Goal: Information Seeking & Learning: Learn about a topic

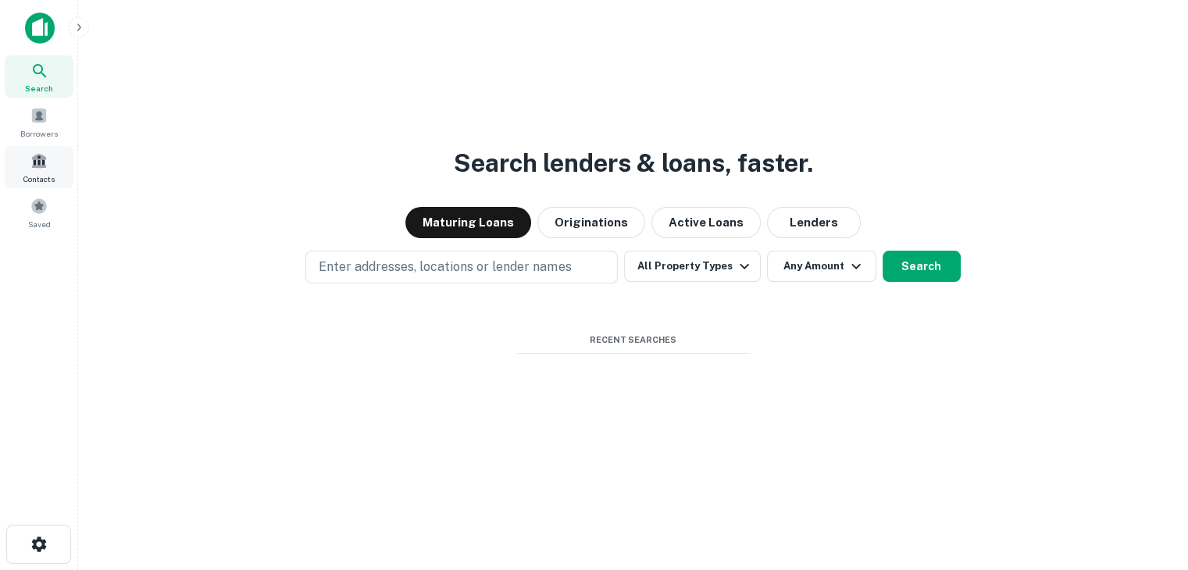
click at [41, 167] on span at bounding box center [38, 160] width 17 height 17
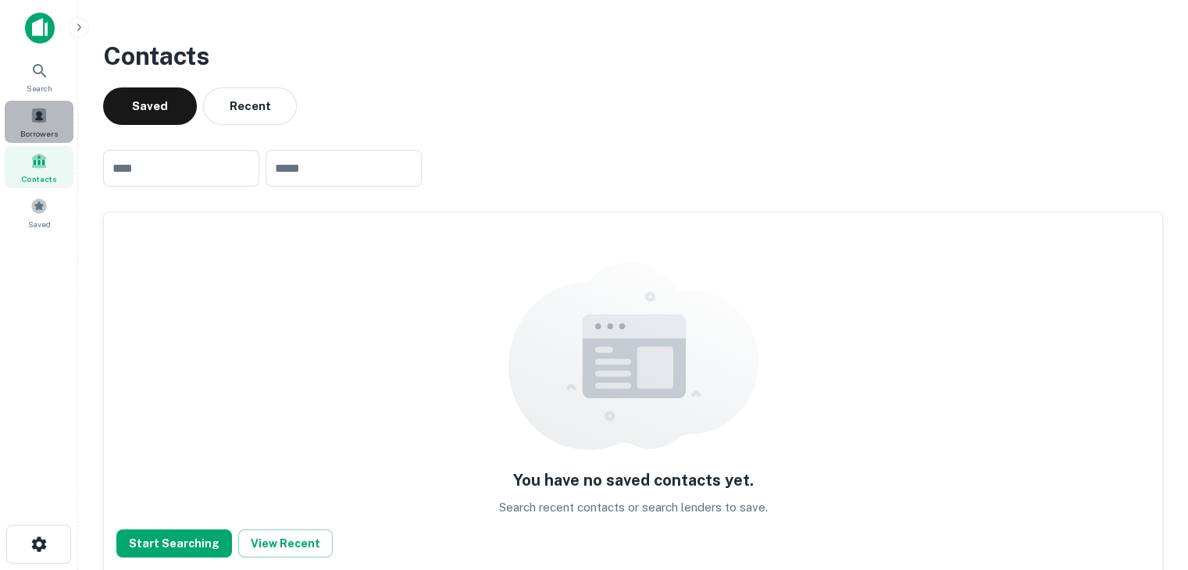
click at [16, 122] on div "Borrowers" at bounding box center [39, 122] width 69 height 42
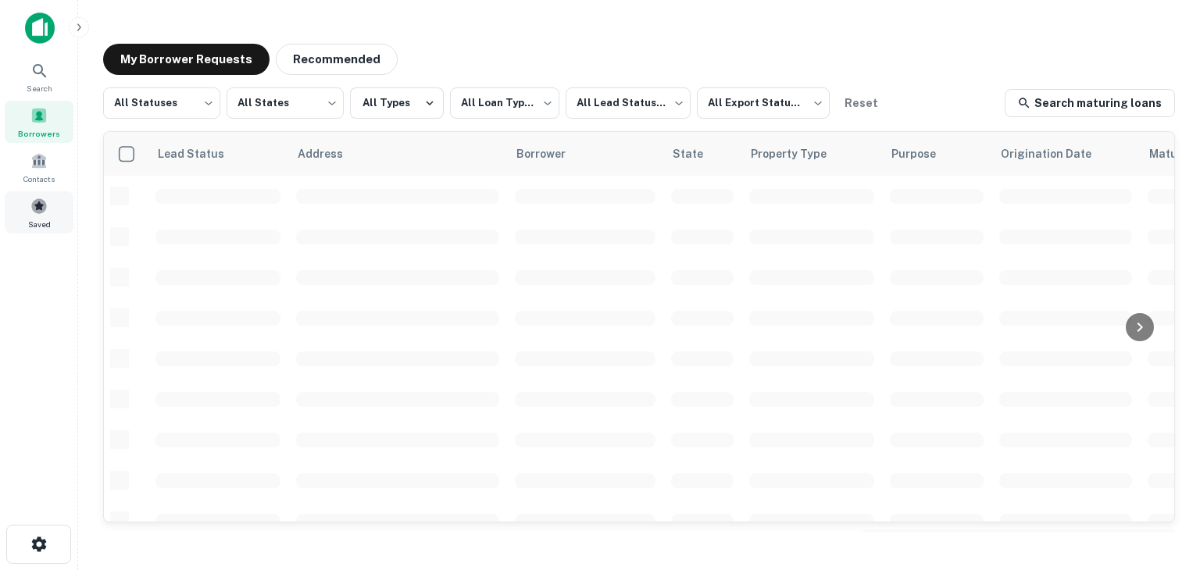
click at [52, 205] on div "Saved" at bounding box center [39, 212] width 69 height 42
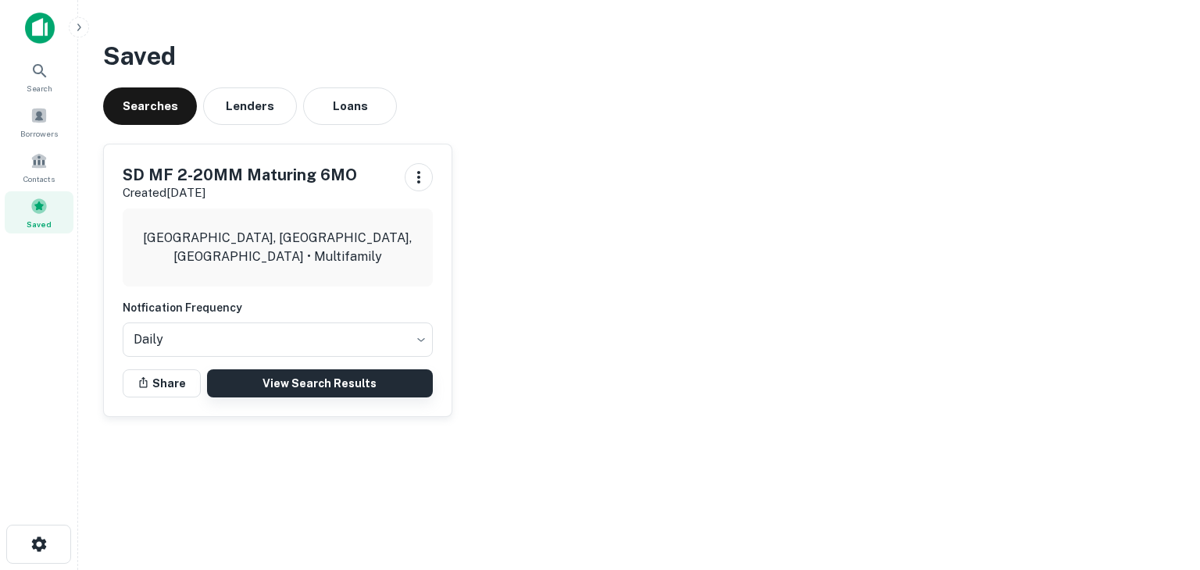
click at [308, 375] on link "View Search Results" at bounding box center [320, 383] width 226 height 28
click at [37, 107] on span at bounding box center [38, 115] width 17 height 17
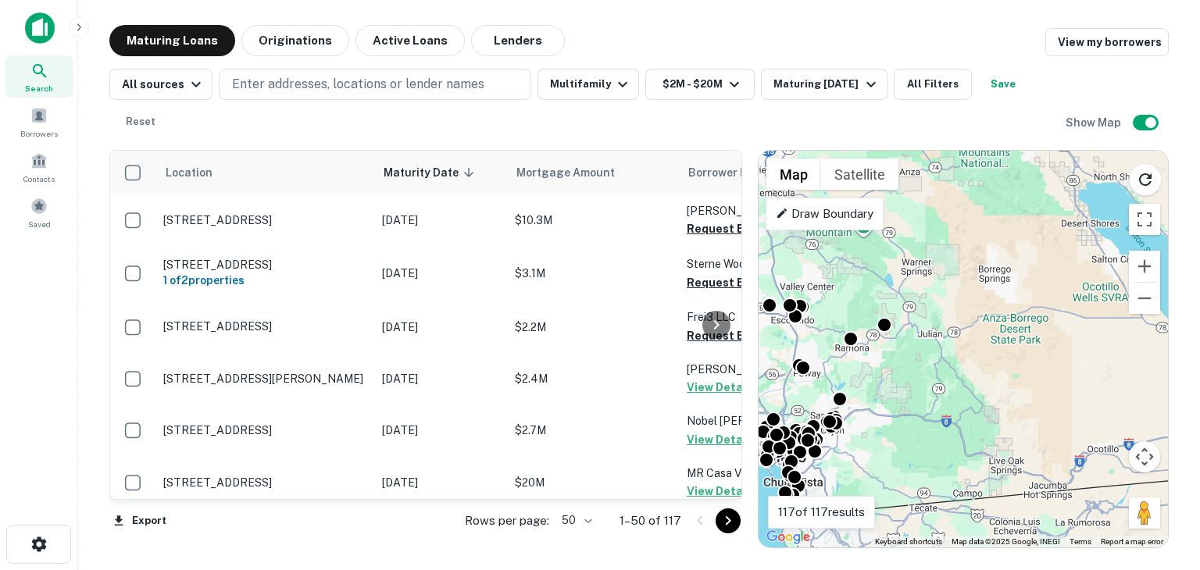
drag, startPoint x: 1012, startPoint y: 313, endPoint x: 842, endPoint y: 387, distance: 185.4
click at [842, 387] on div "To activate drag with keyboard, press Alt + Enter. Once in keyboard drag state,…" at bounding box center [962, 349] width 409 height 397
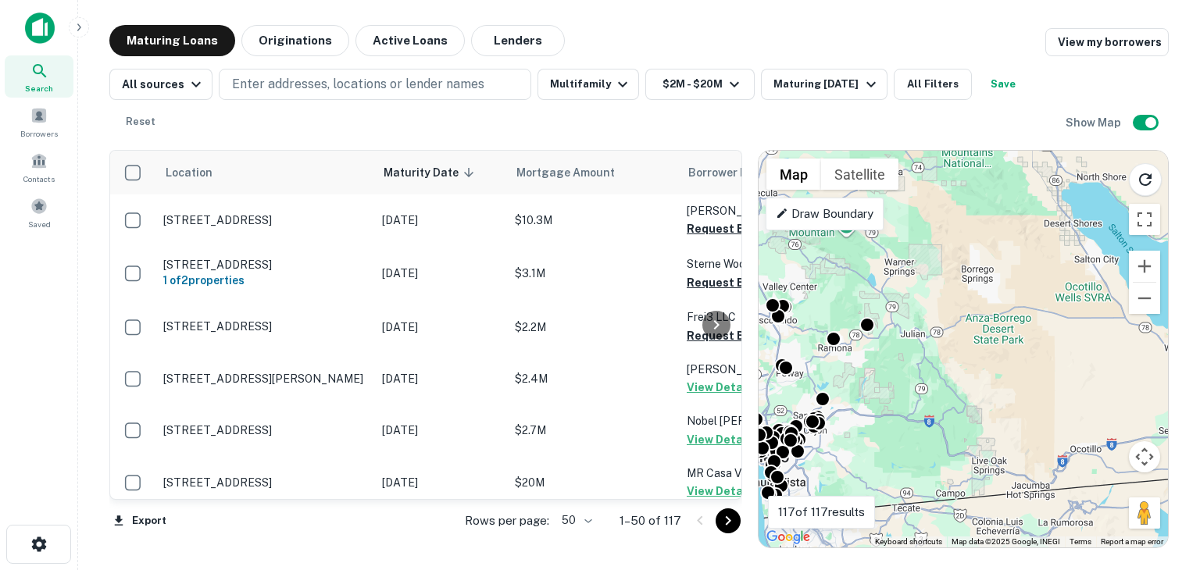
click at [857, 391] on div "To activate drag with keyboard, press Alt + Enter. Once in keyboard drag state,…" at bounding box center [962, 349] width 409 height 397
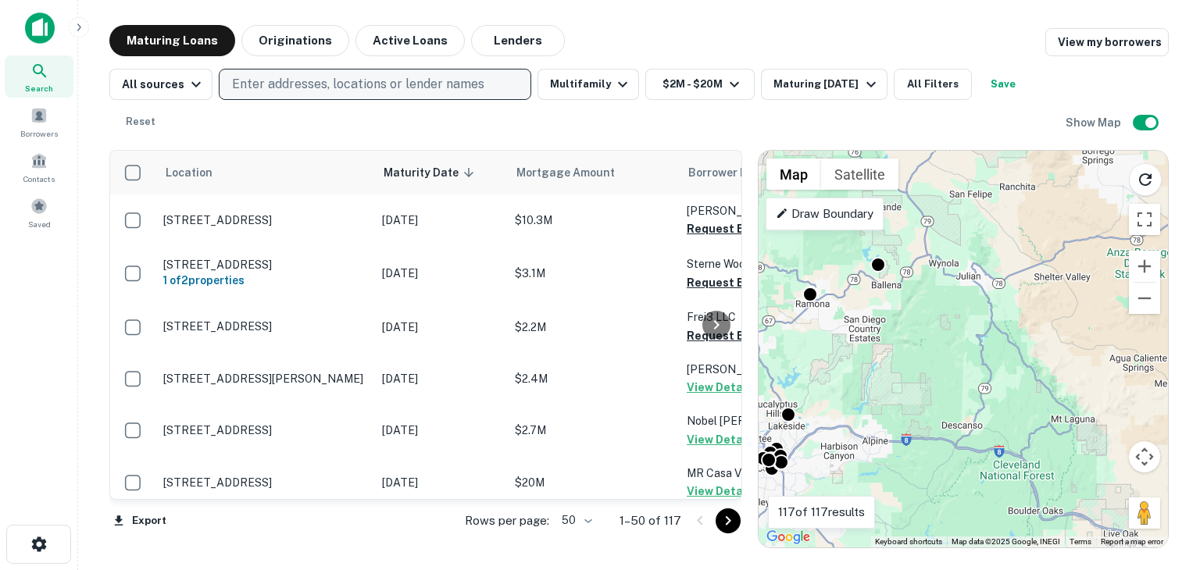
click at [333, 85] on p "Enter addresses, locations or lender names" at bounding box center [358, 84] width 252 height 19
type input "*******"
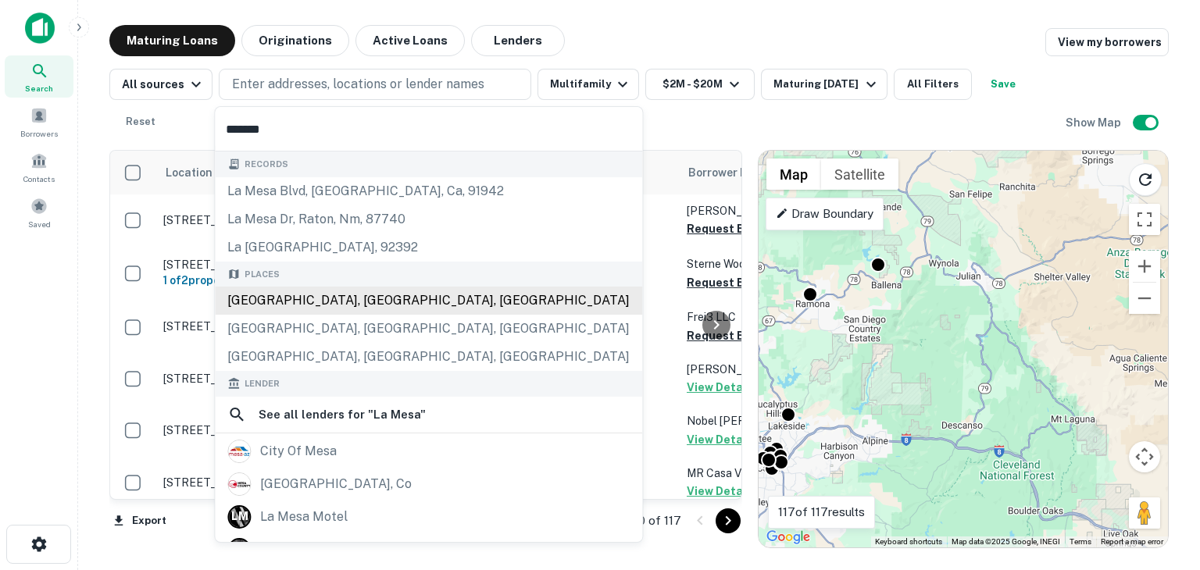
click at [283, 294] on div "[GEOGRAPHIC_DATA], [GEOGRAPHIC_DATA], [GEOGRAPHIC_DATA]" at bounding box center [428, 301] width 427 height 28
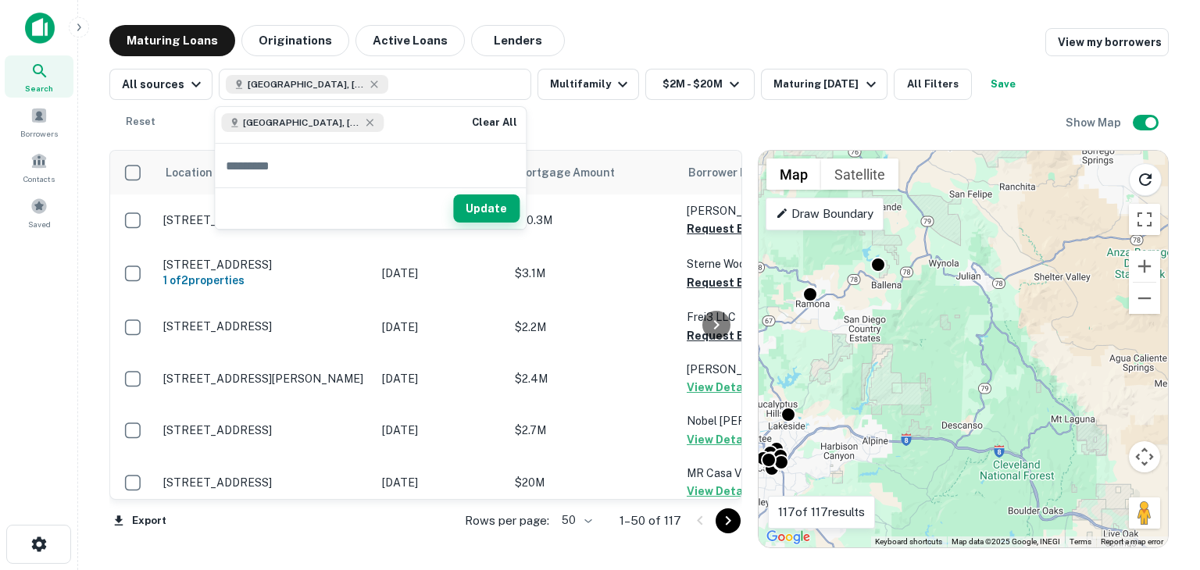
click at [486, 204] on button "Update" at bounding box center [486, 208] width 66 height 28
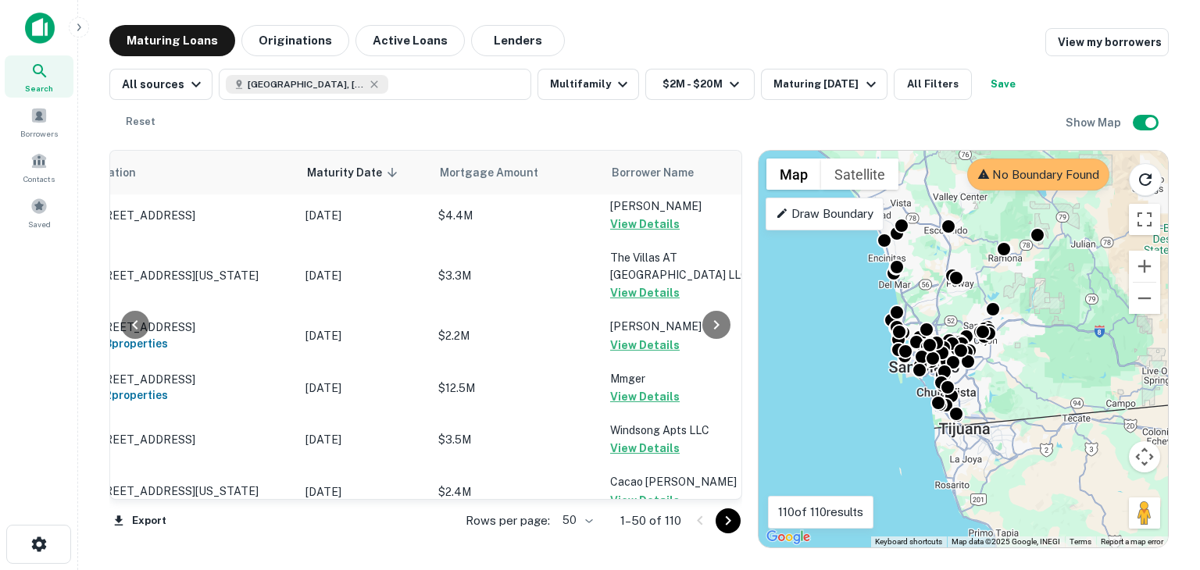
scroll to position [2356, 77]
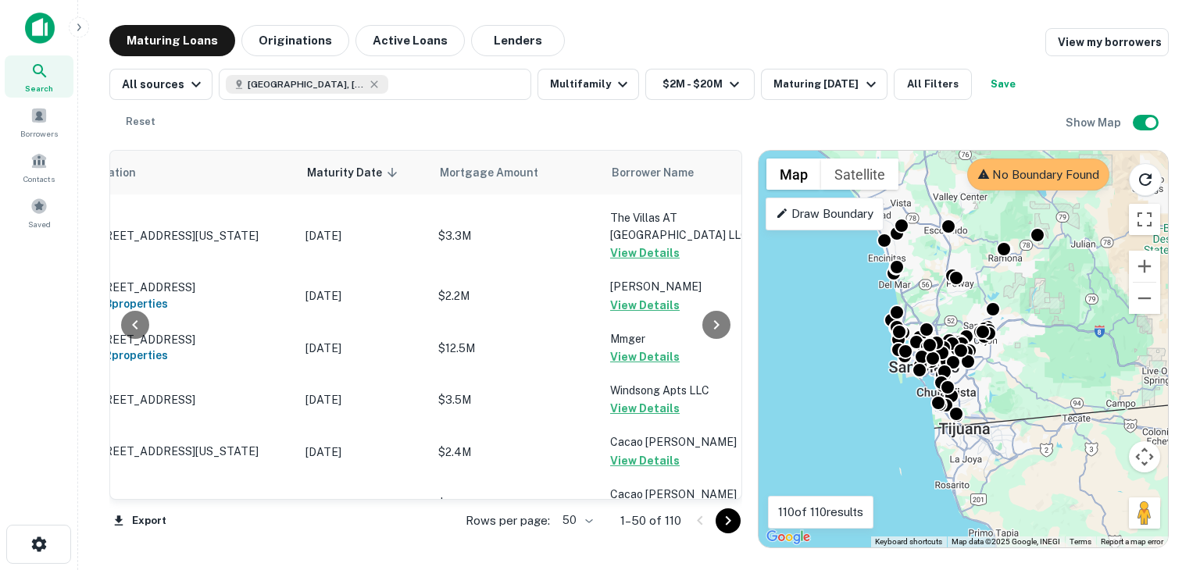
click at [725, 520] on icon "Go to next page" at bounding box center [727, 521] width 19 height 19
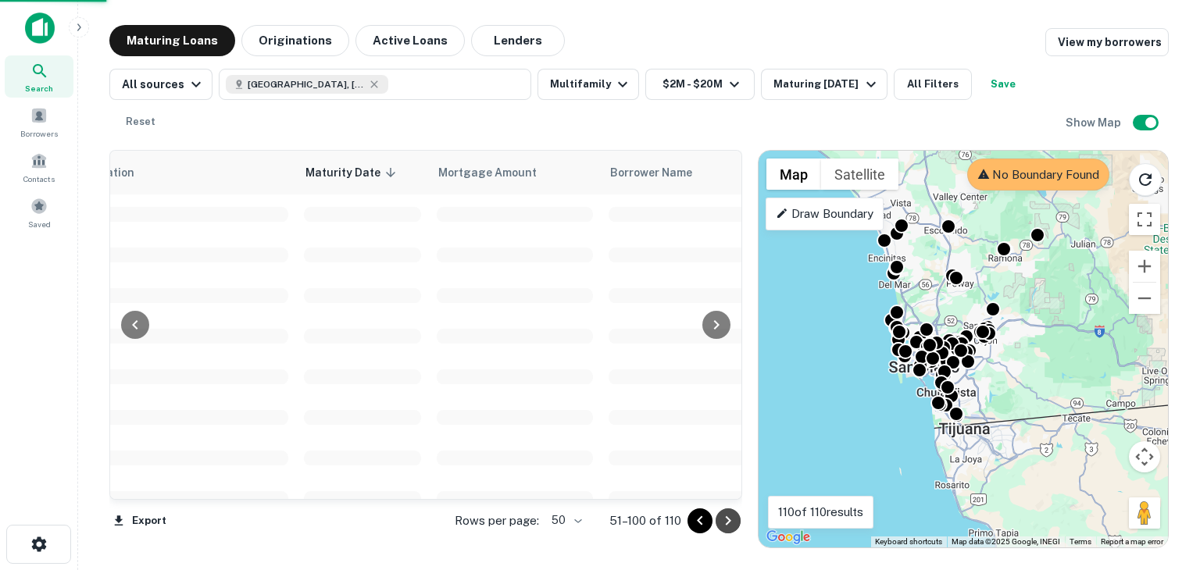
click at [725, 520] on icon "Go to next page" at bounding box center [727, 521] width 19 height 19
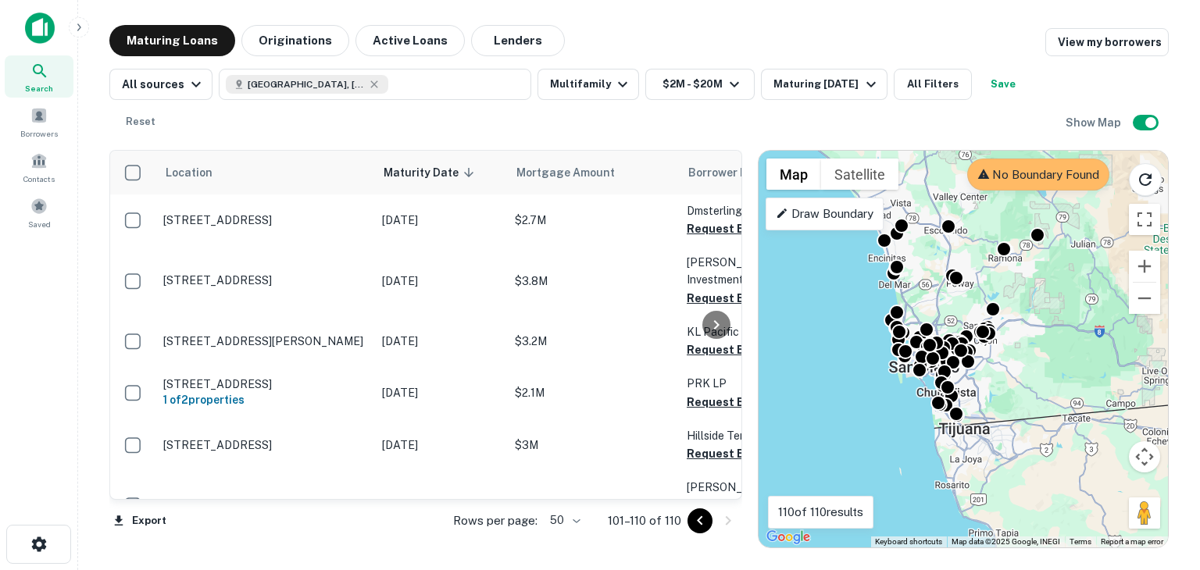
click at [702, 524] on icon "Go to previous page" at bounding box center [699, 521] width 19 height 19
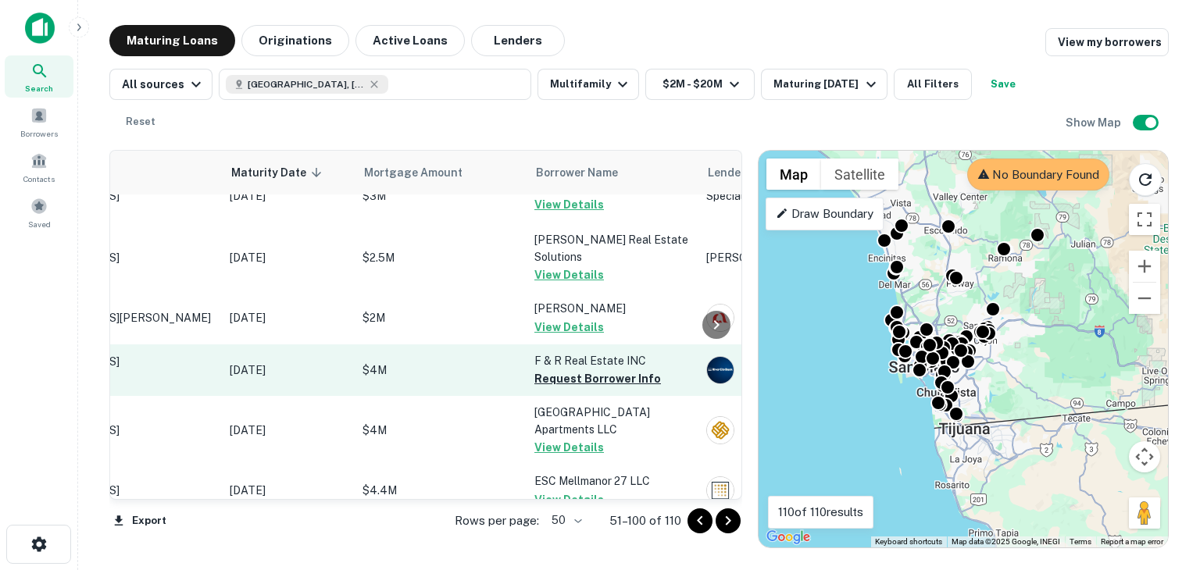
scroll to position [993, 0]
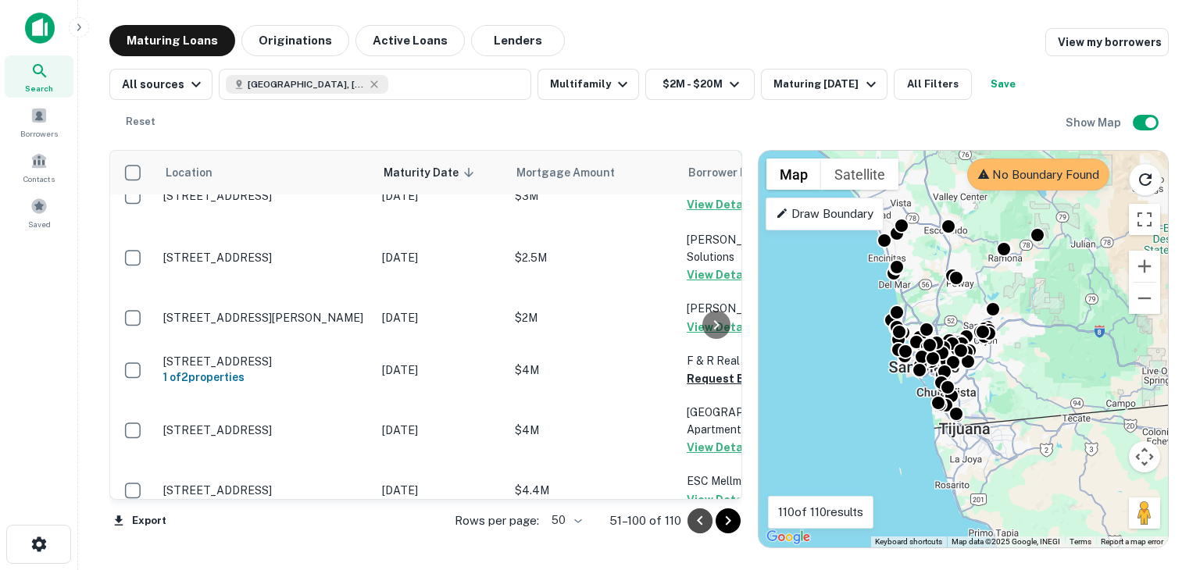
click at [703, 522] on icon "Go to previous page" at bounding box center [699, 521] width 19 height 19
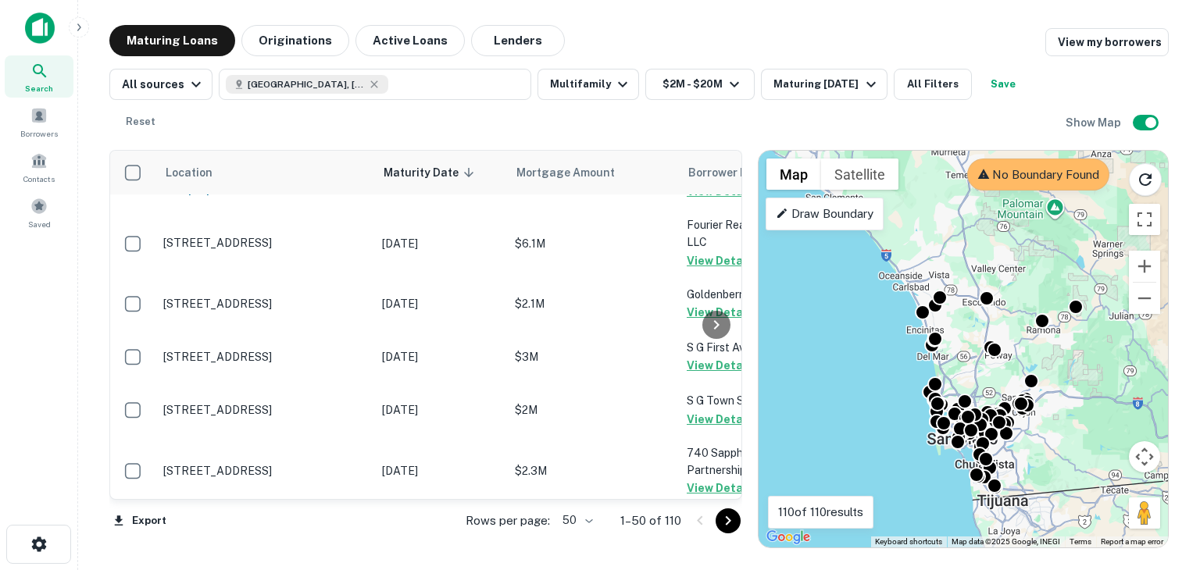
drag, startPoint x: 918, startPoint y: 257, endPoint x: 965, endPoint y: 351, distance: 105.5
click at [965, 351] on div "To activate drag with keyboard, press Alt + Enter. Once in keyboard drag state,…" at bounding box center [962, 349] width 409 height 397
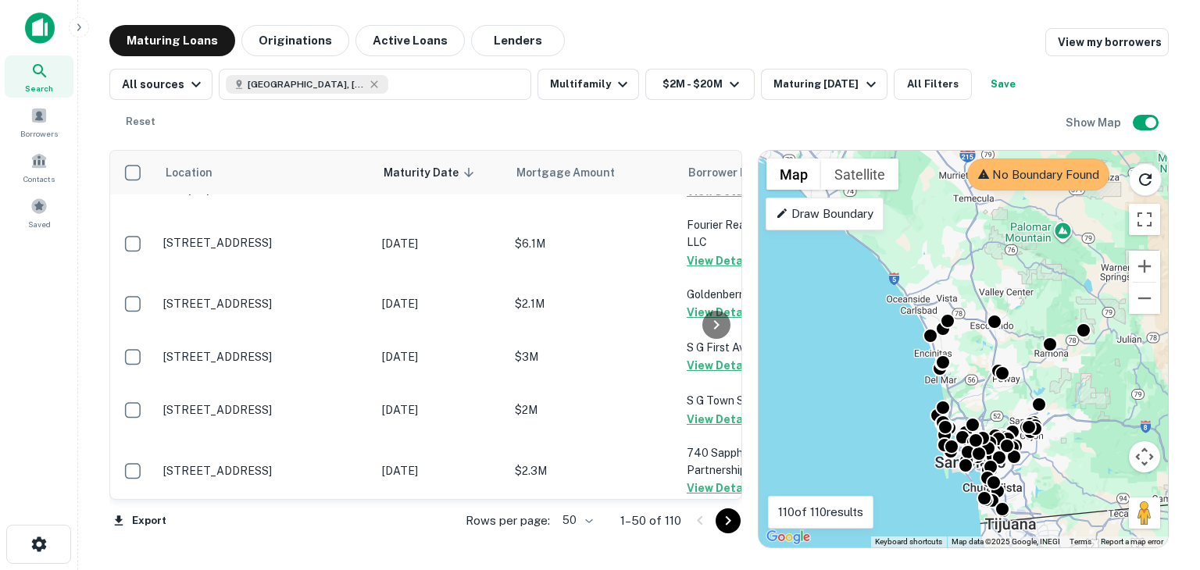
click at [825, 210] on p "Draw Boundary" at bounding box center [824, 214] width 98 height 19
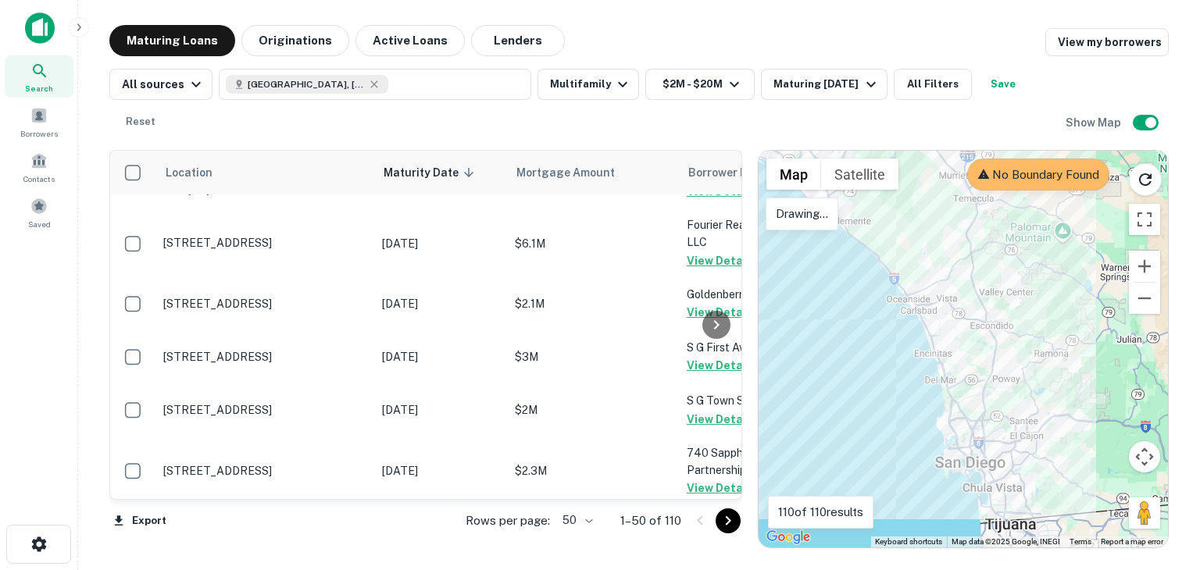
drag, startPoint x: 865, startPoint y: 209, endPoint x: 853, endPoint y: 226, distance: 21.2
click at [853, 226] on div "Map Terrain Satellite Labels Search This Area No Boundary Found Drawing... Keyb…" at bounding box center [962, 349] width 409 height 397
click at [840, 328] on div at bounding box center [962, 349] width 409 height 397
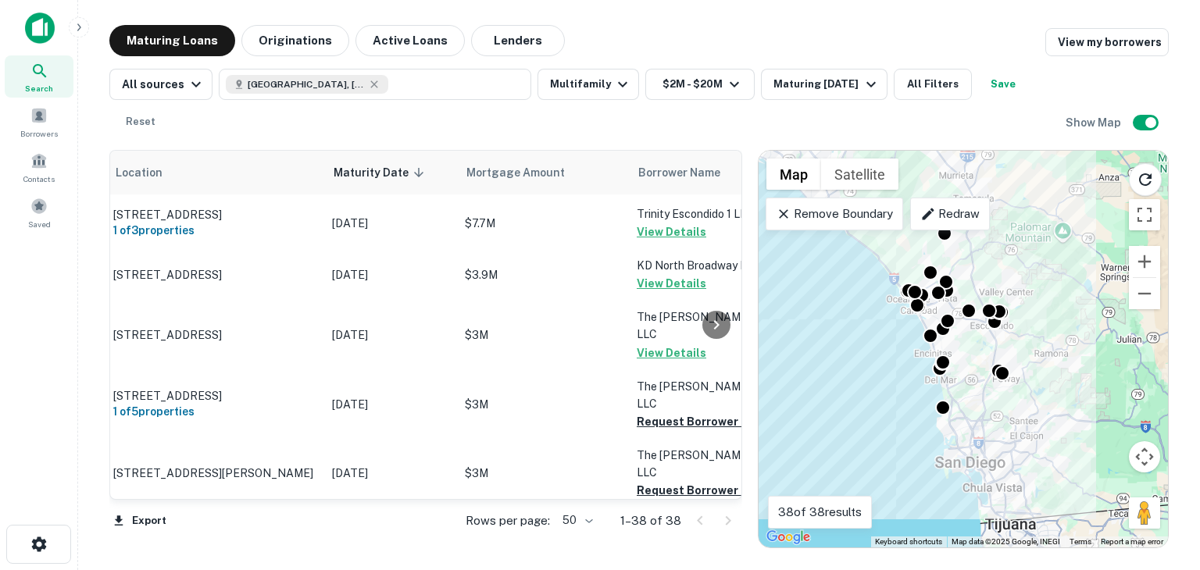
scroll to position [241, 50]
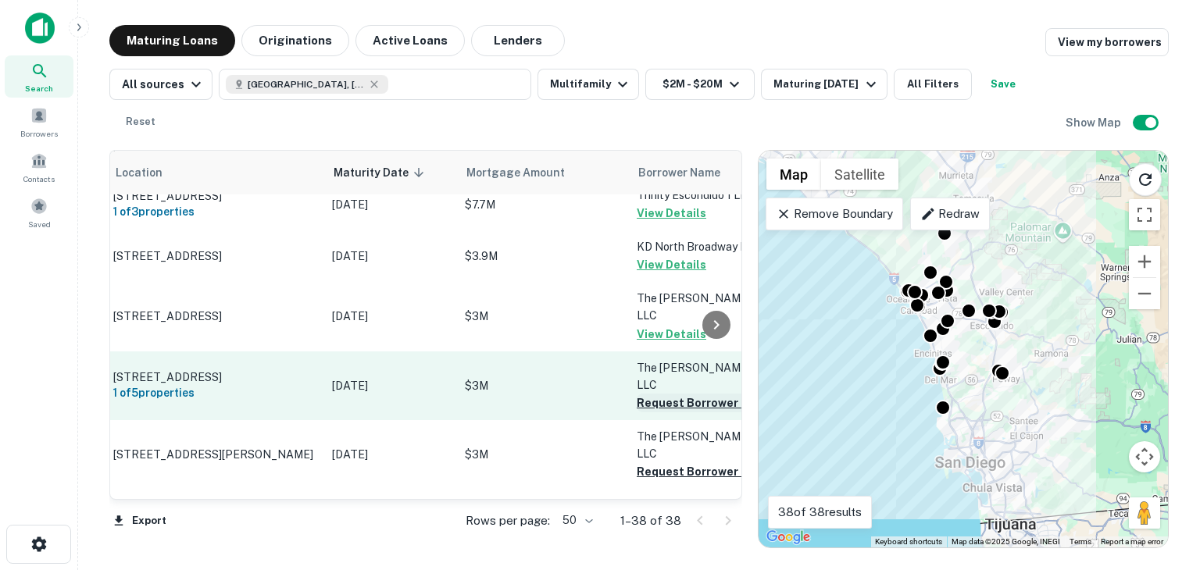
click at [676, 394] on button "Request Borrower Info" at bounding box center [699, 403] width 127 height 19
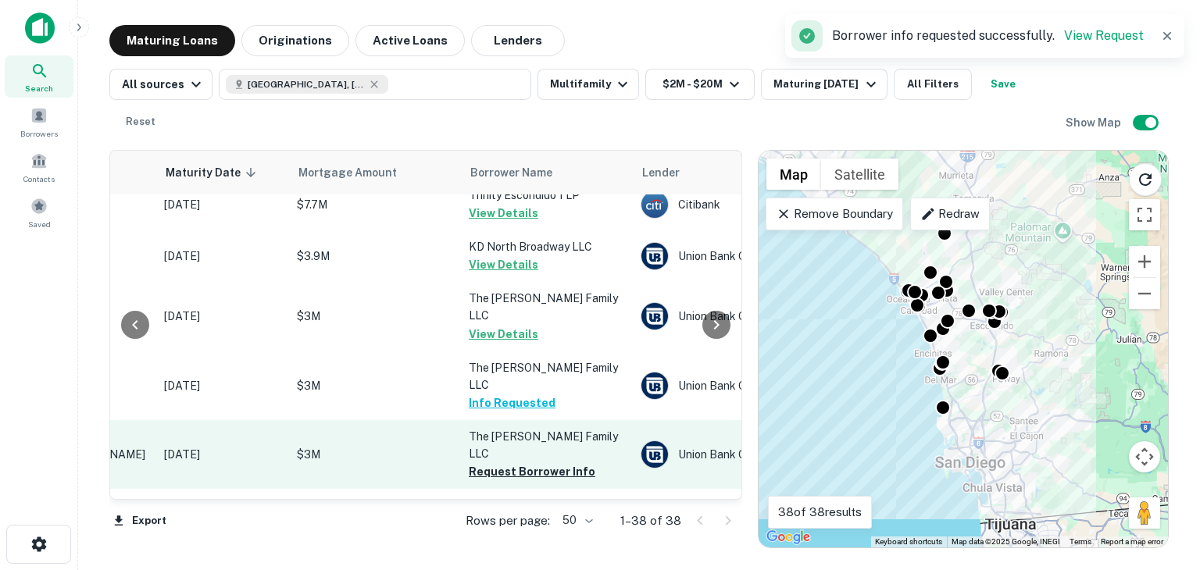
scroll to position [241, 219]
click at [552, 462] on button "Request Borrower Info" at bounding box center [531, 471] width 127 height 19
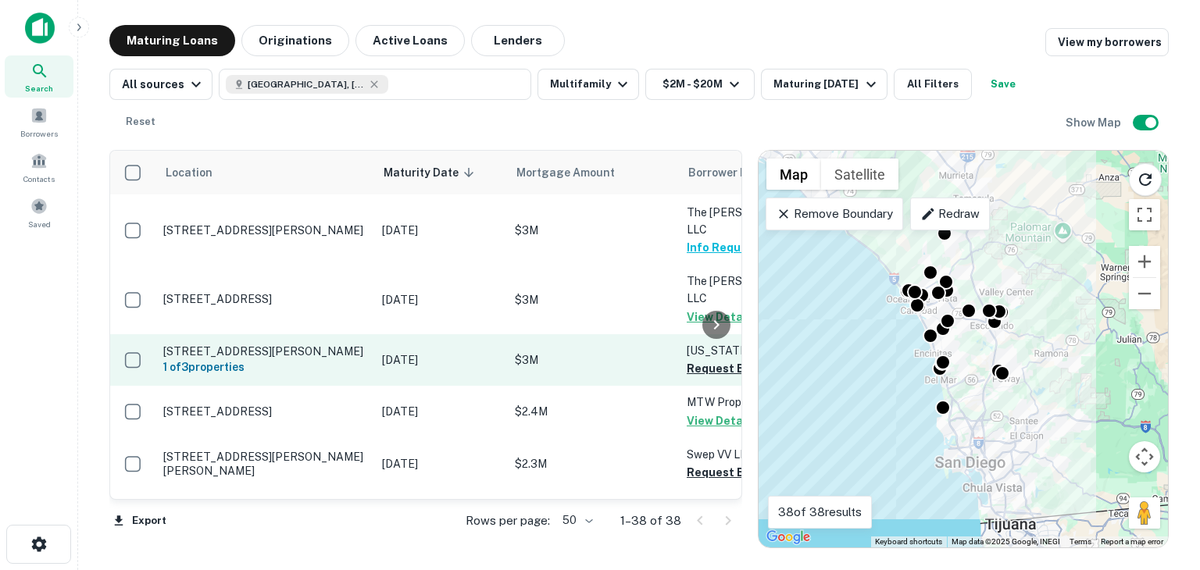
scroll to position [620, 86]
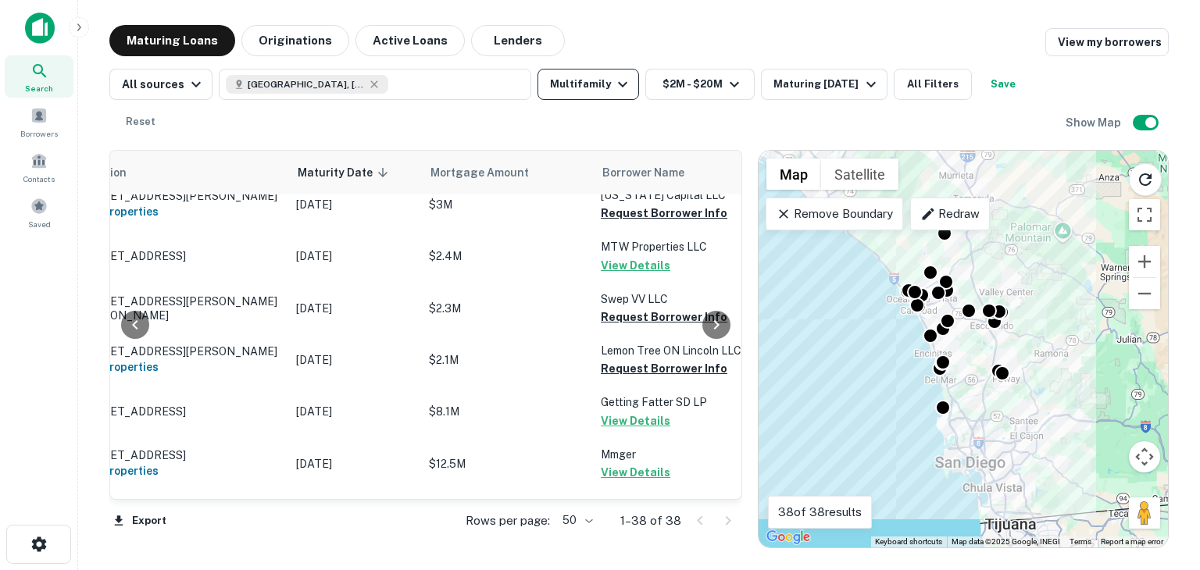
click at [595, 98] on button "Multifamily" at bounding box center [588, 84] width 102 height 31
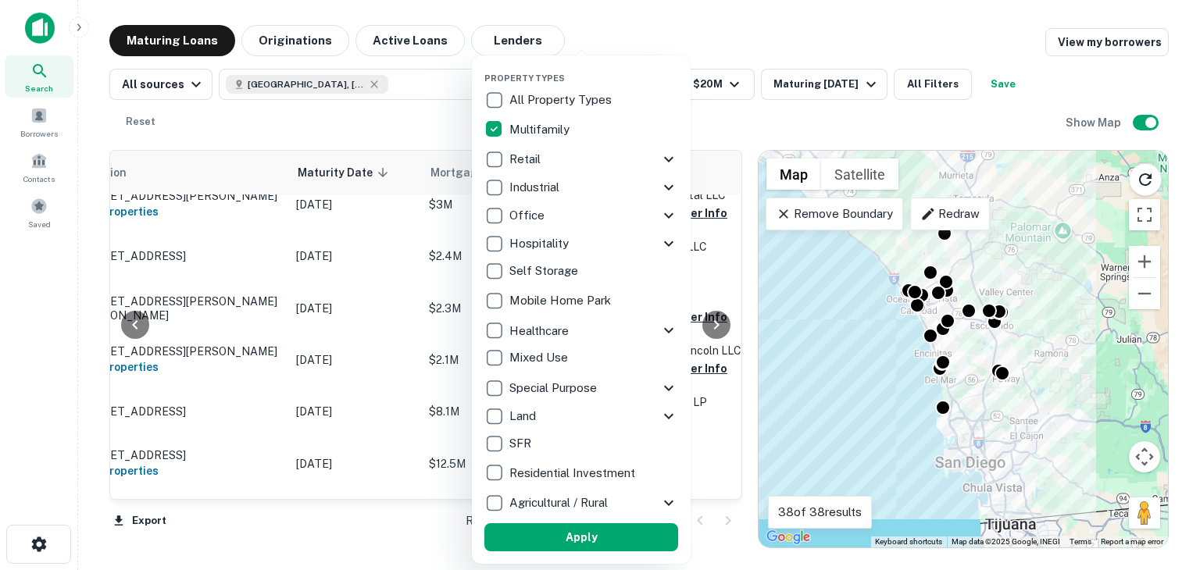
click at [371, 94] on div at bounding box center [600, 285] width 1200 height 570
click at [325, 82] on div at bounding box center [600, 285] width 1200 height 570
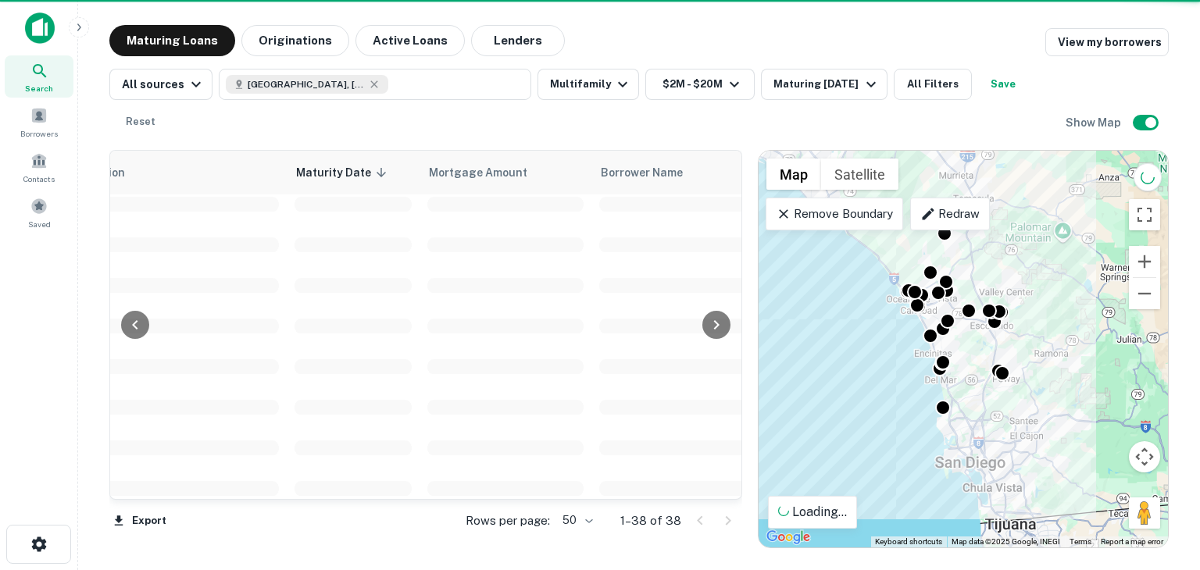
click at [328, 83] on div at bounding box center [600, 285] width 1200 height 570
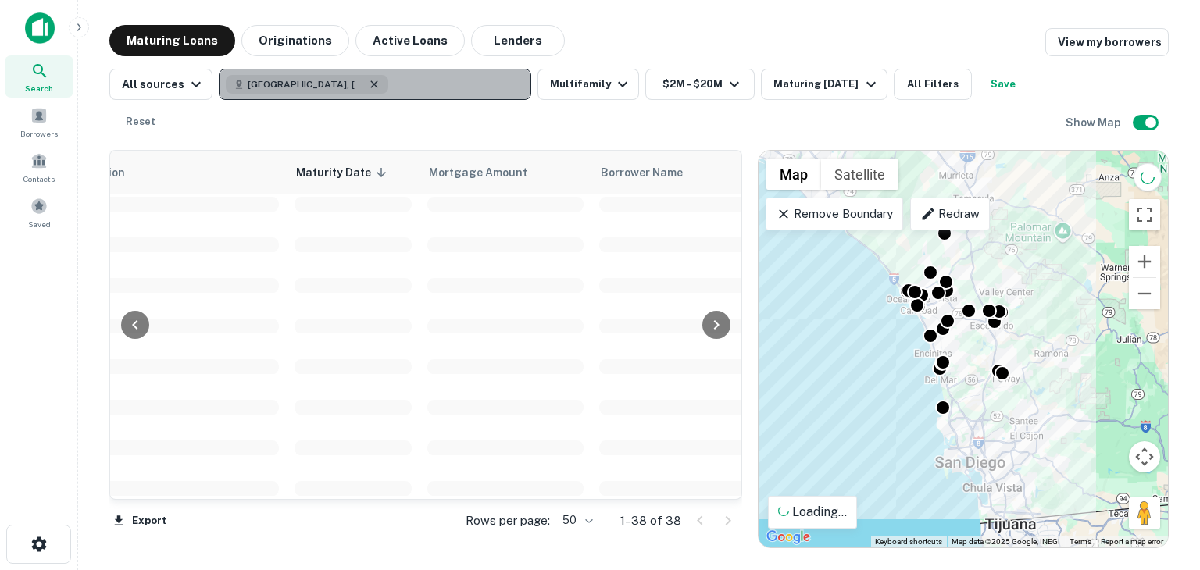
click at [371, 85] on icon "button" at bounding box center [374, 83] width 7 height 7
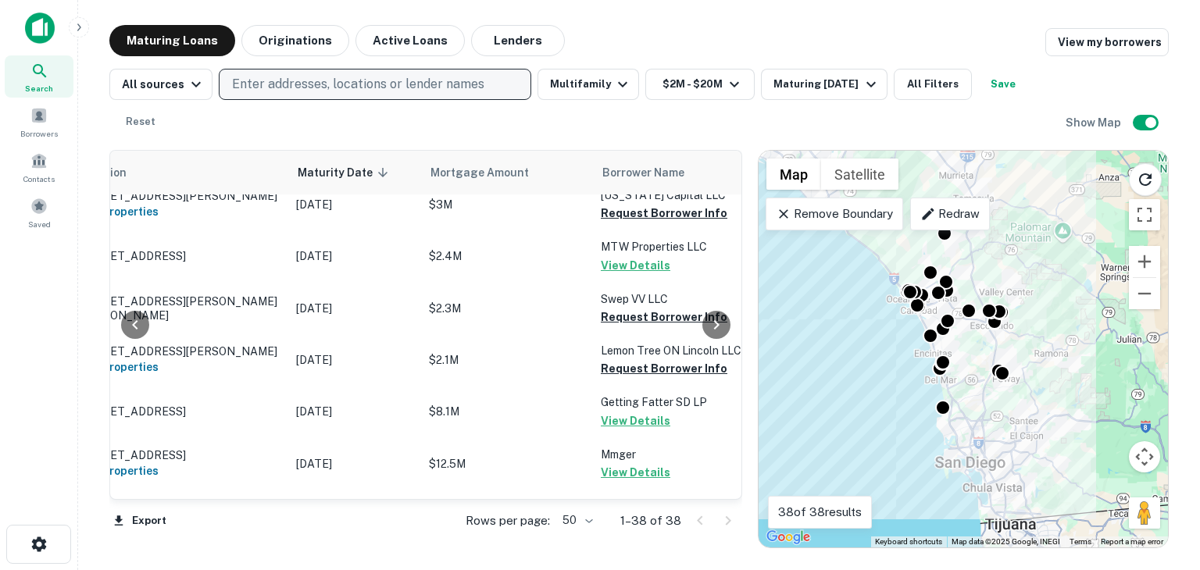
click at [332, 85] on p "Enter addresses, locations or lender names" at bounding box center [358, 84] width 252 height 19
type input "**********"
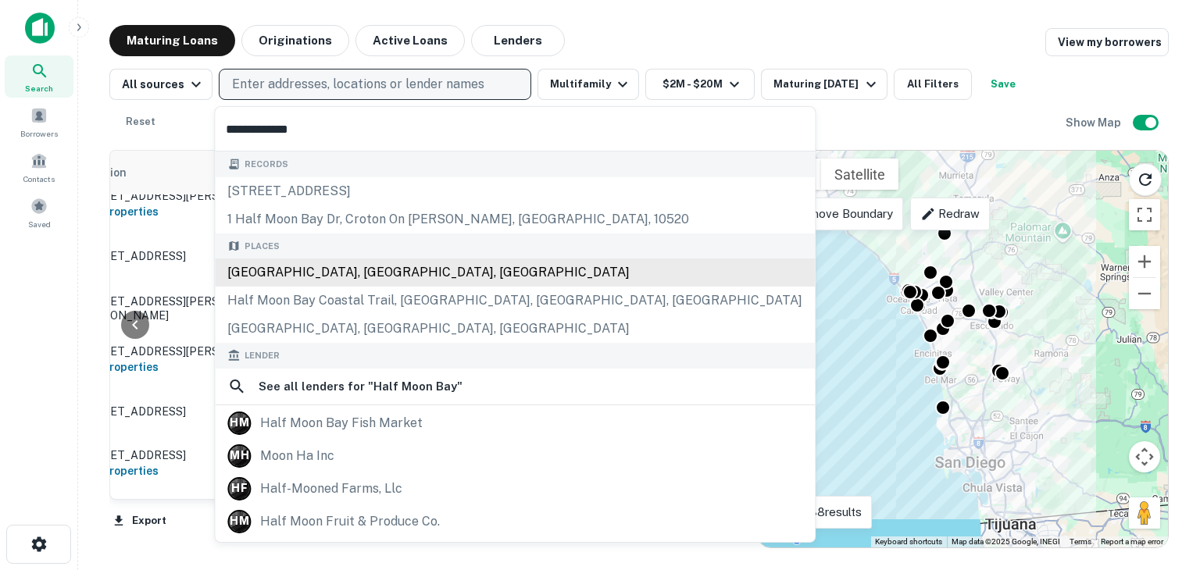
click at [282, 274] on div "[GEOGRAPHIC_DATA], [GEOGRAPHIC_DATA], [GEOGRAPHIC_DATA]" at bounding box center [515, 272] width 600 height 28
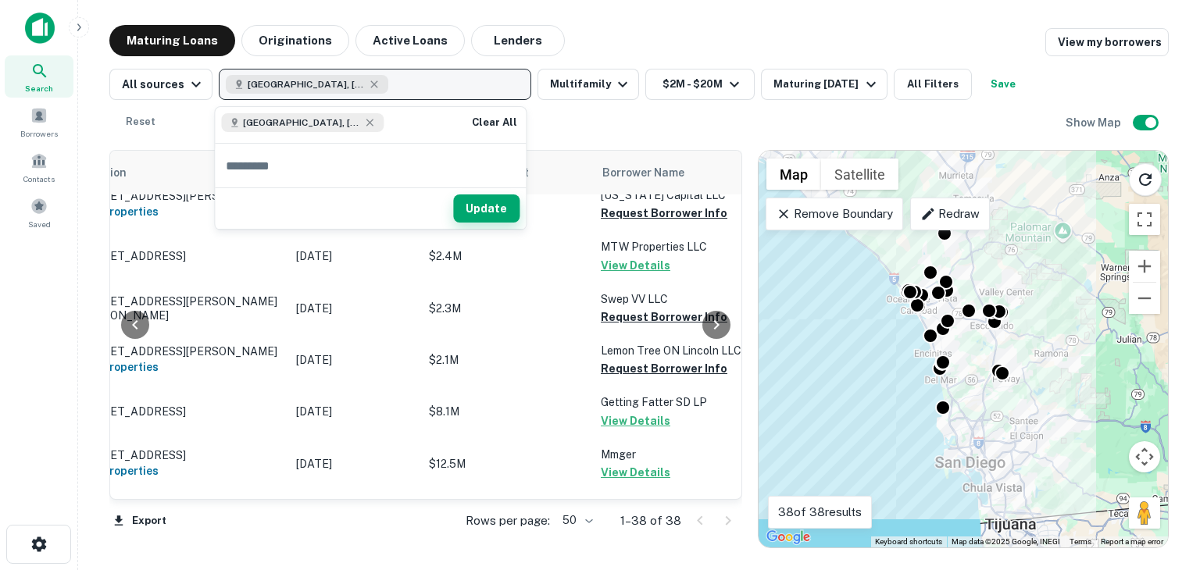
click at [496, 211] on button "Update" at bounding box center [486, 208] width 66 height 28
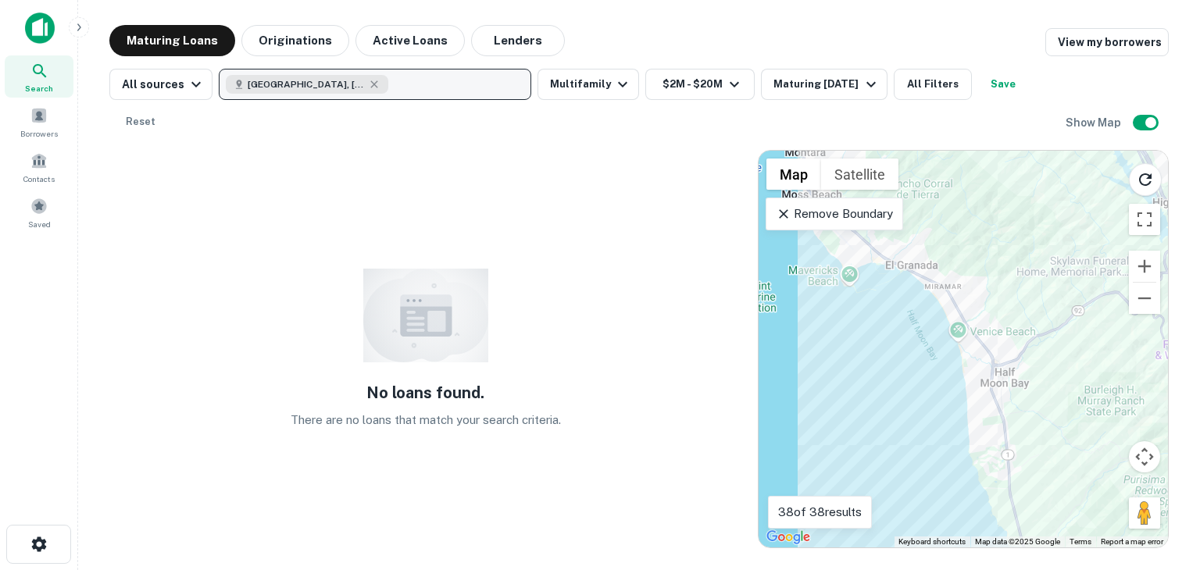
click at [800, 212] on p "Remove Boundary" at bounding box center [833, 214] width 116 height 19
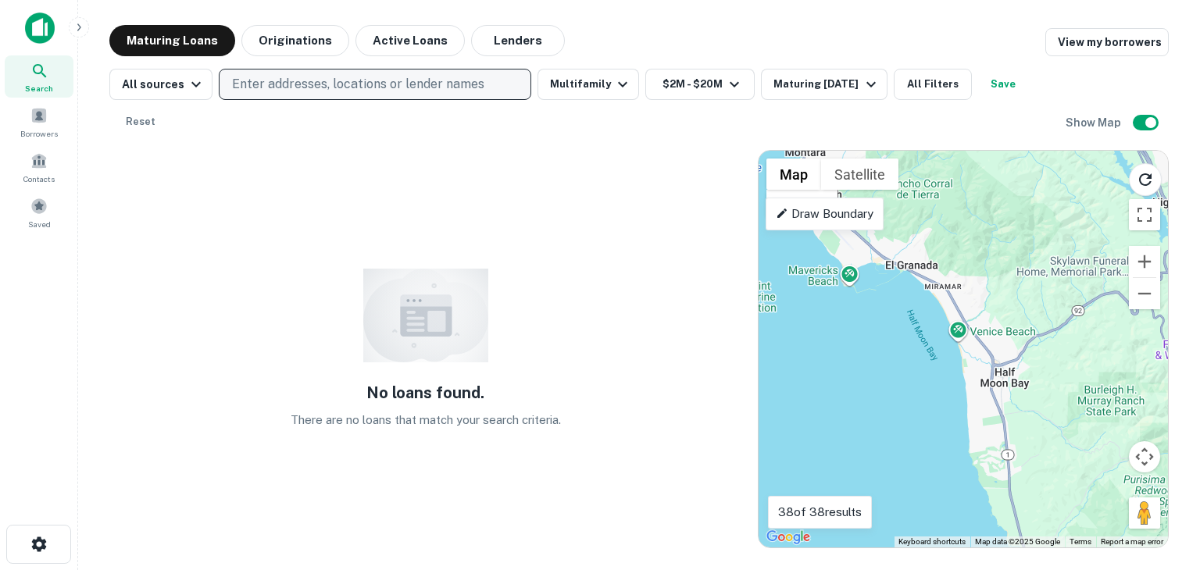
click at [850, 212] on p "Draw Boundary" at bounding box center [824, 214] width 98 height 19
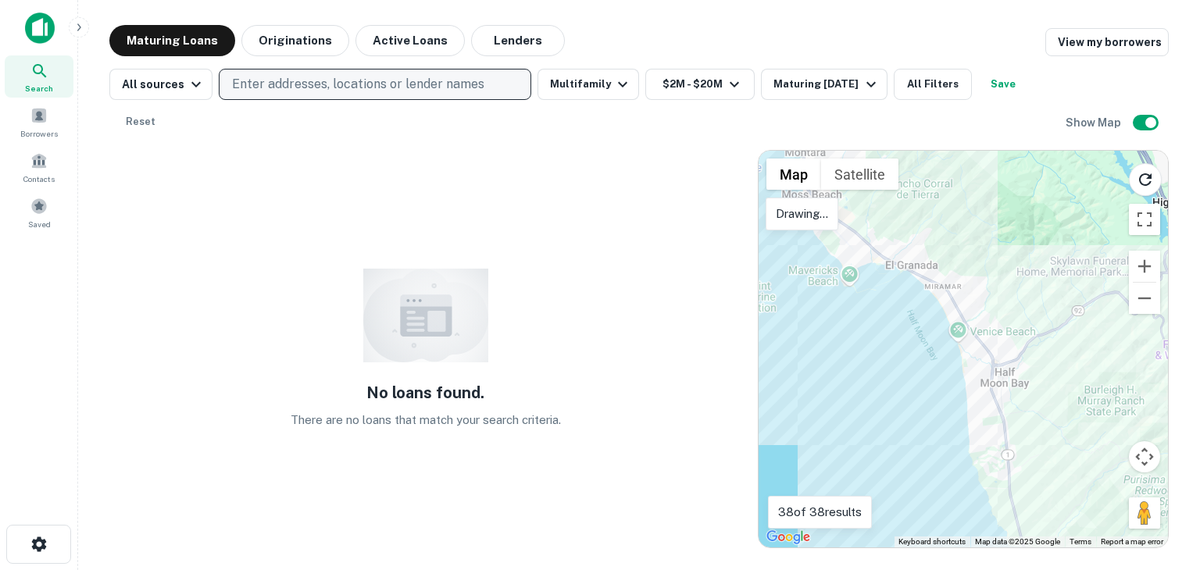
drag, startPoint x: 846, startPoint y: 320, endPoint x: 855, endPoint y: 354, distance: 34.9
click at [857, 360] on div at bounding box center [962, 349] width 409 height 397
click at [855, 354] on div at bounding box center [962, 349] width 409 height 397
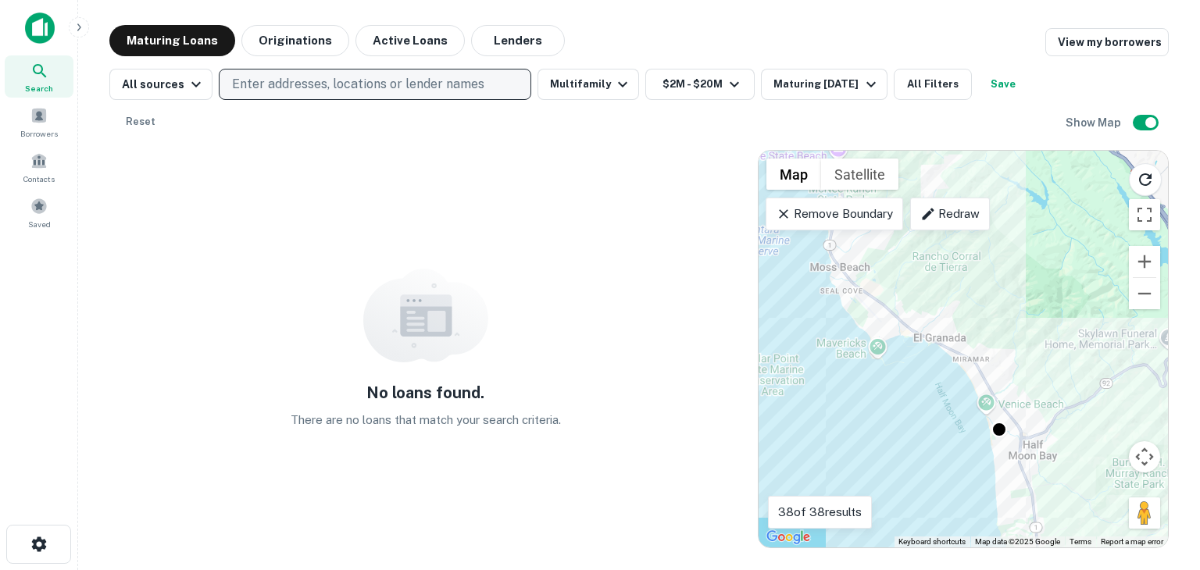
drag, startPoint x: 1025, startPoint y: 213, endPoint x: 1056, endPoint y: 288, distance: 80.9
click at [1056, 288] on div "To activate drag with keyboard, press Alt + Enter. Once in keyboard drag state,…" at bounding box center [962, 349] width 409 height 397
click at [626, 85] on button "Multifamily" at bounding box center [588, 84] width 102 height 31
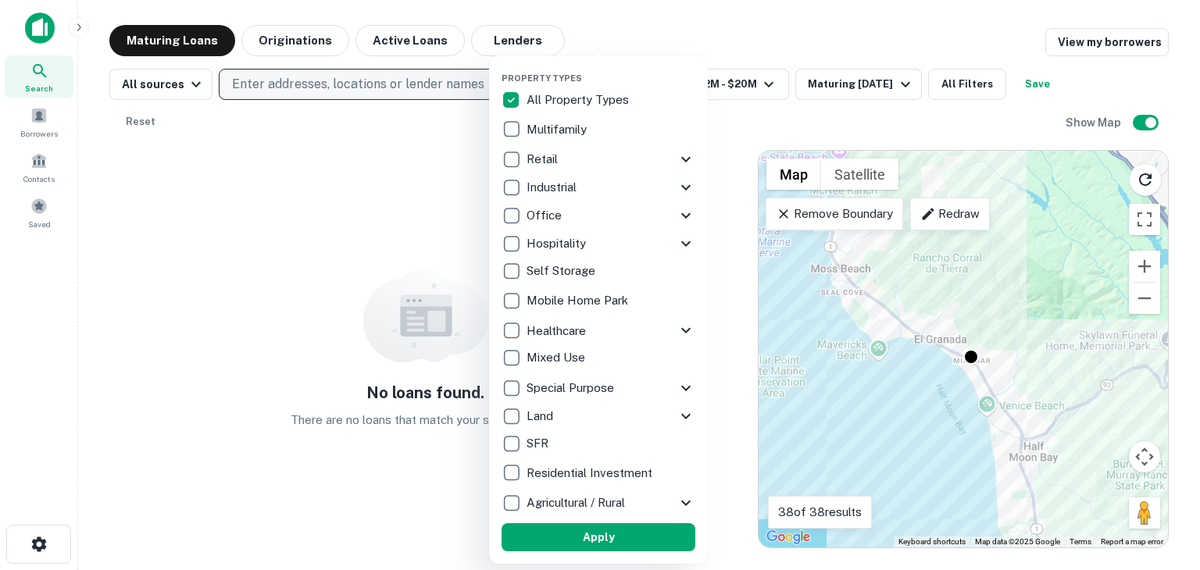
click at [653, 534] on button "Apply" at bounding box center [598, 537] width 194 height 28
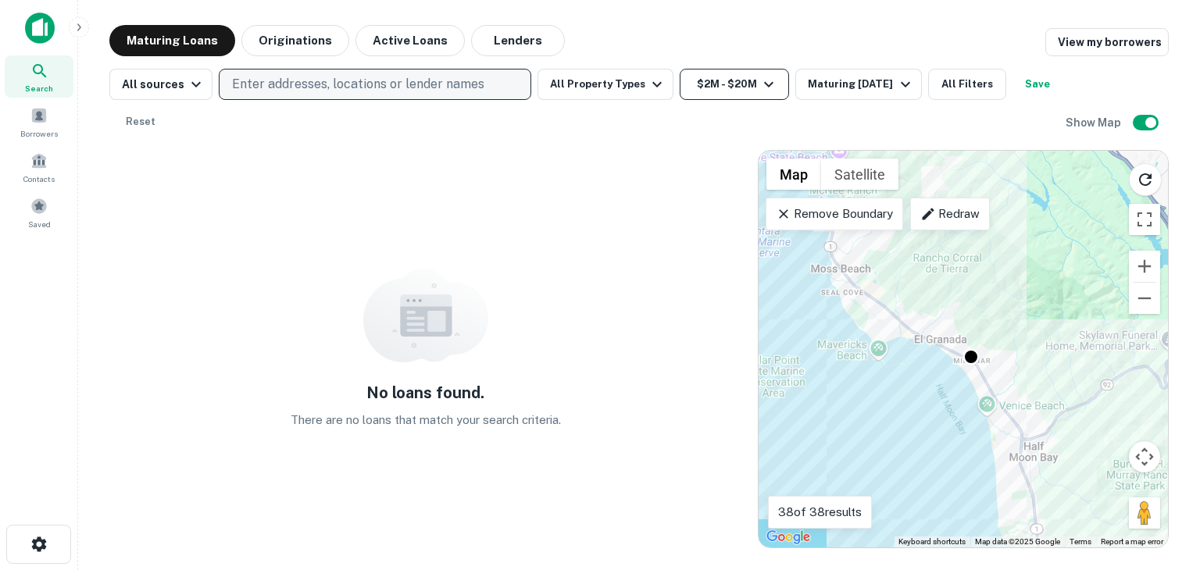
click at [728, 88] on button "$2M - $20M" at bounding box center [733, 84] width 109 height 31
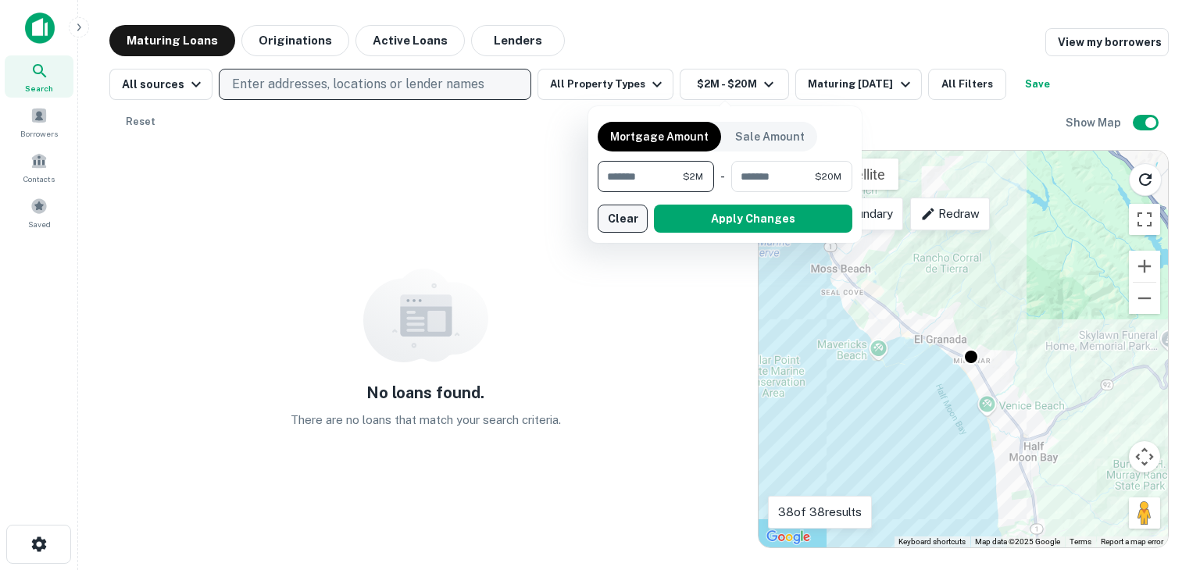
click at [631, 230] on button "Clear" at bounding box center [622, 219] width 50 height 28
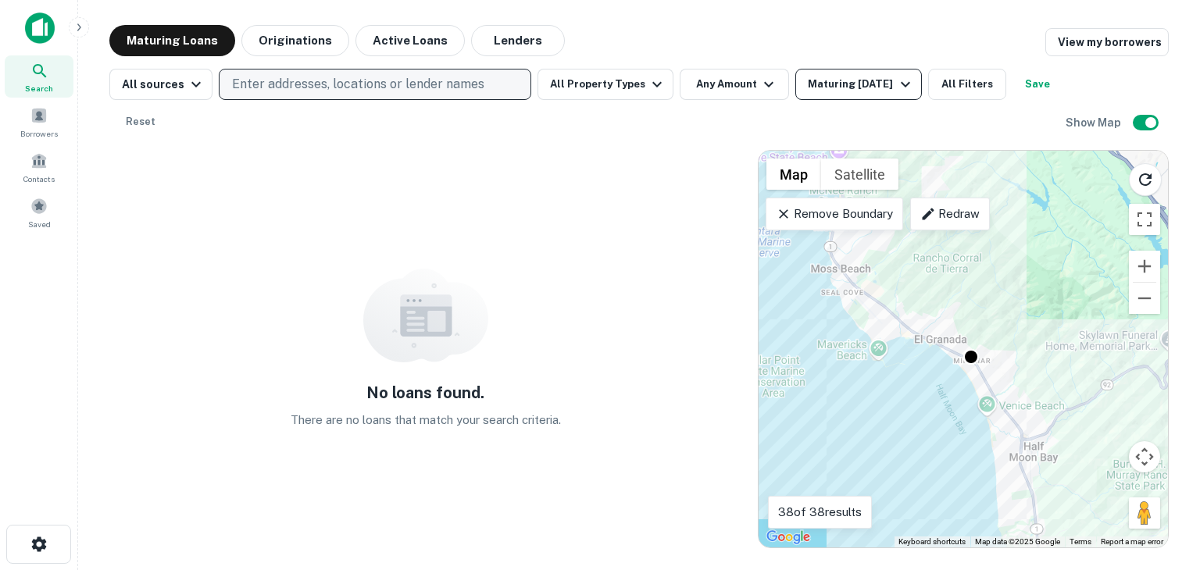
click at [839, 85] on div "Maturing [DATE]" at bounding box center [861, 84] width 106 height 19
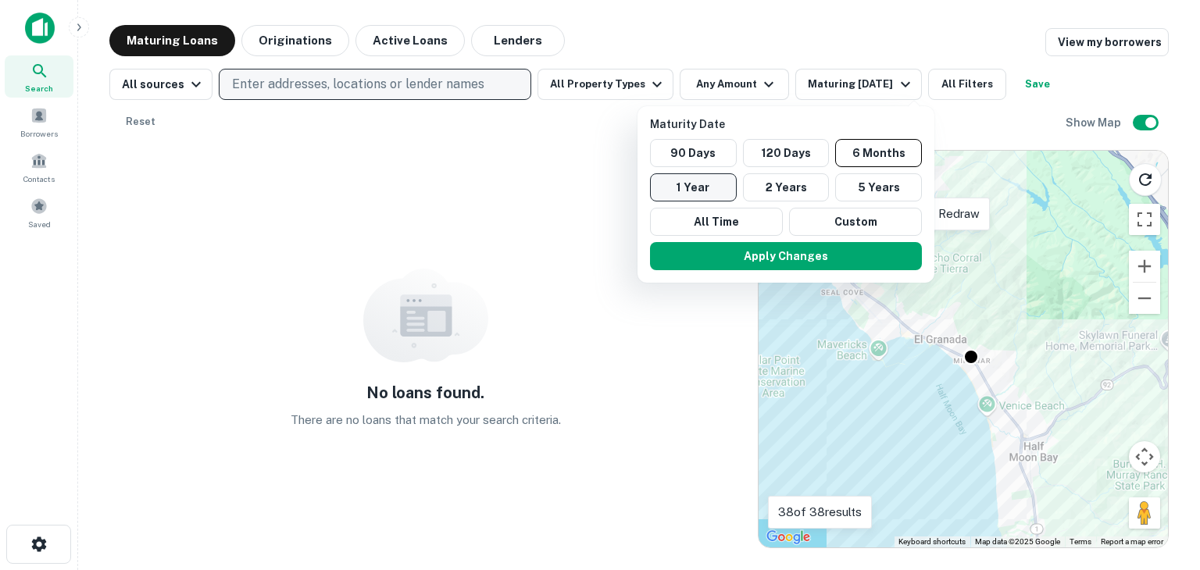
click at [719, 181] on button "1 Year" at bounding box center [693, 187] width 87 height 28
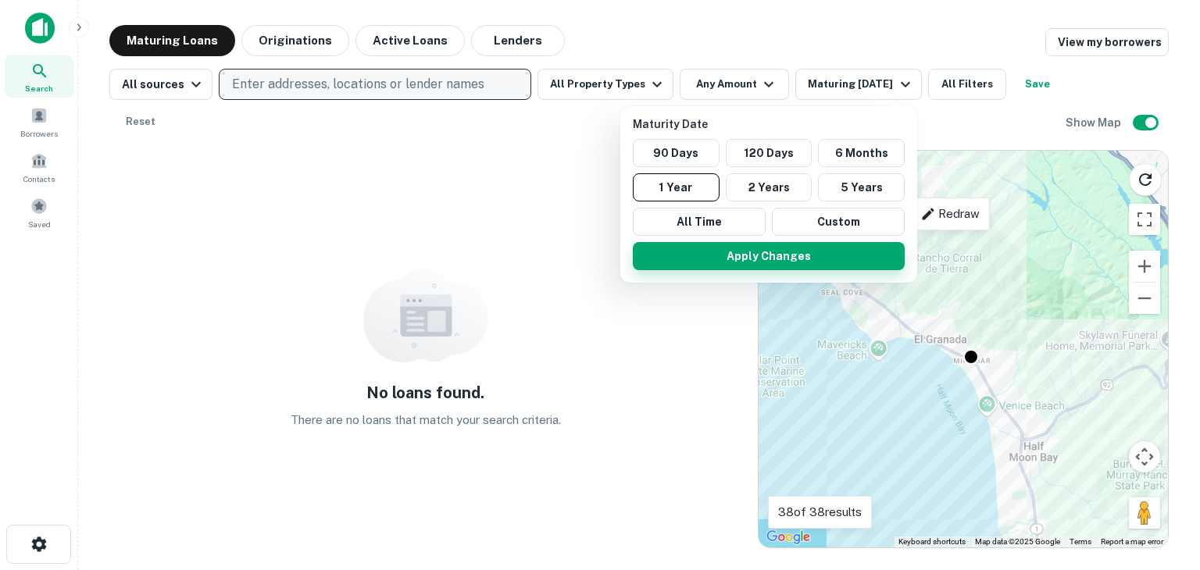
click at [777, 263] on button "Apply Changes" at bounding box center [769, 256] width 272 height 28
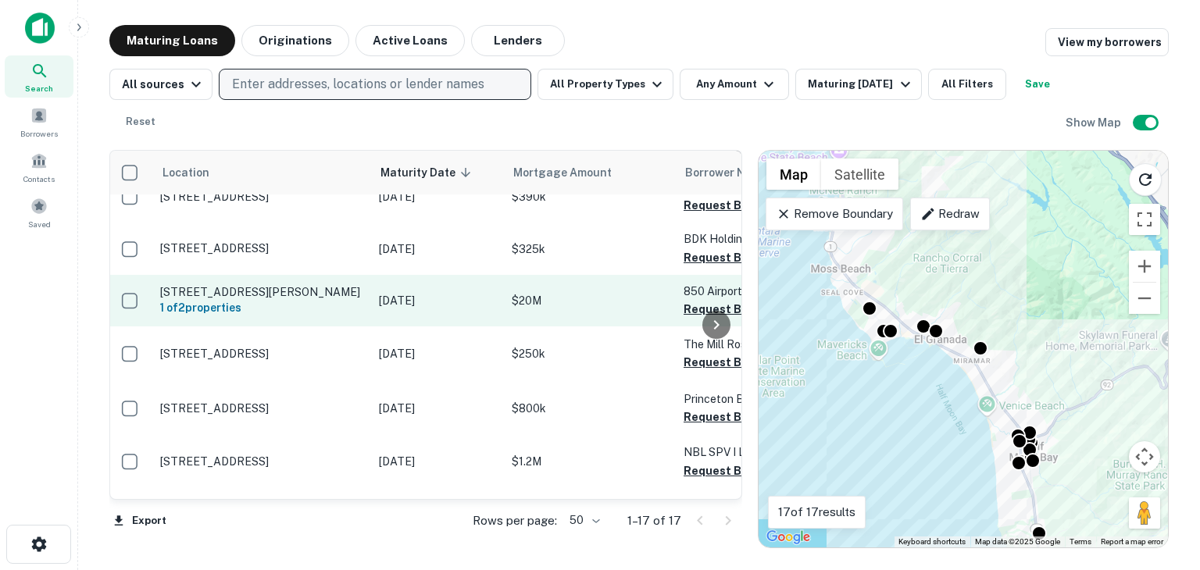
scroll to position [0, 3]
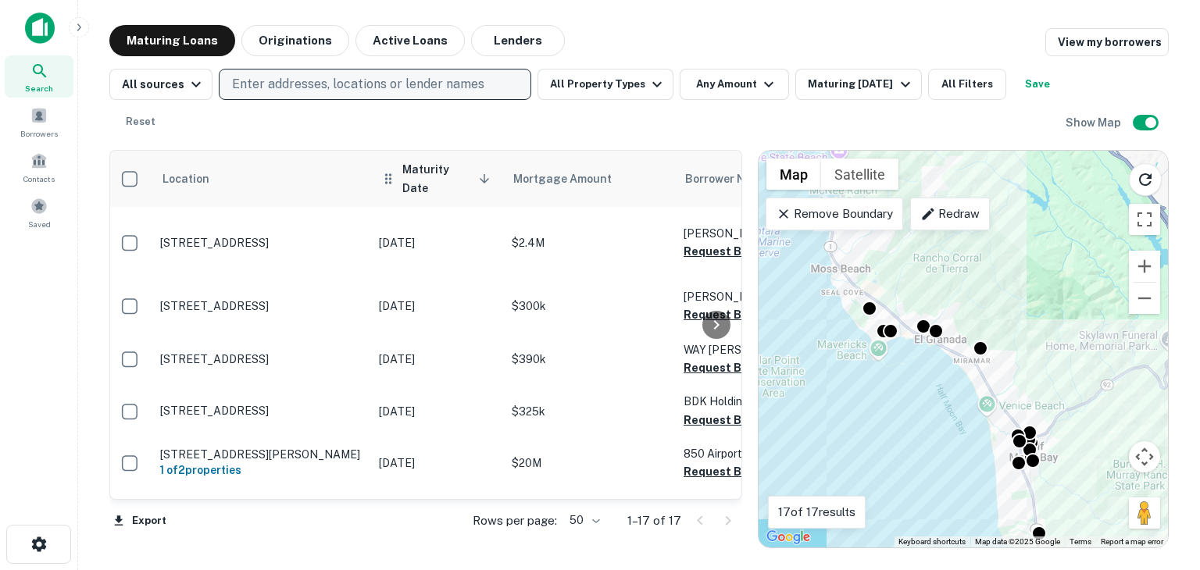
click at [405, 179] on span "Maturity Date sorted descending" at bounding box center [448, 178] width 92 height 37
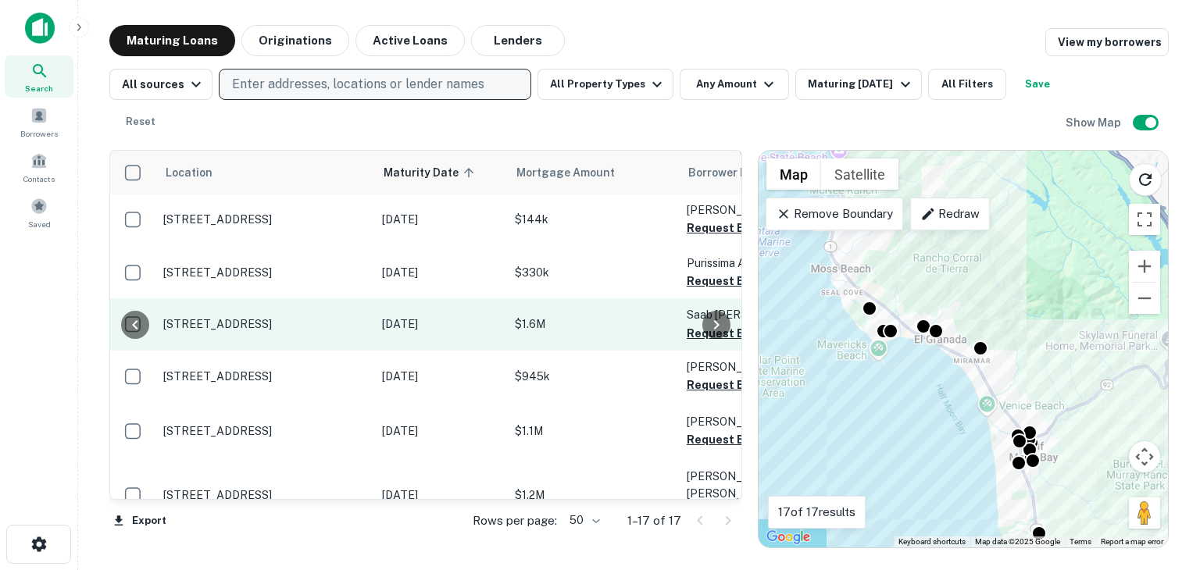
scroll to position [123, 319]
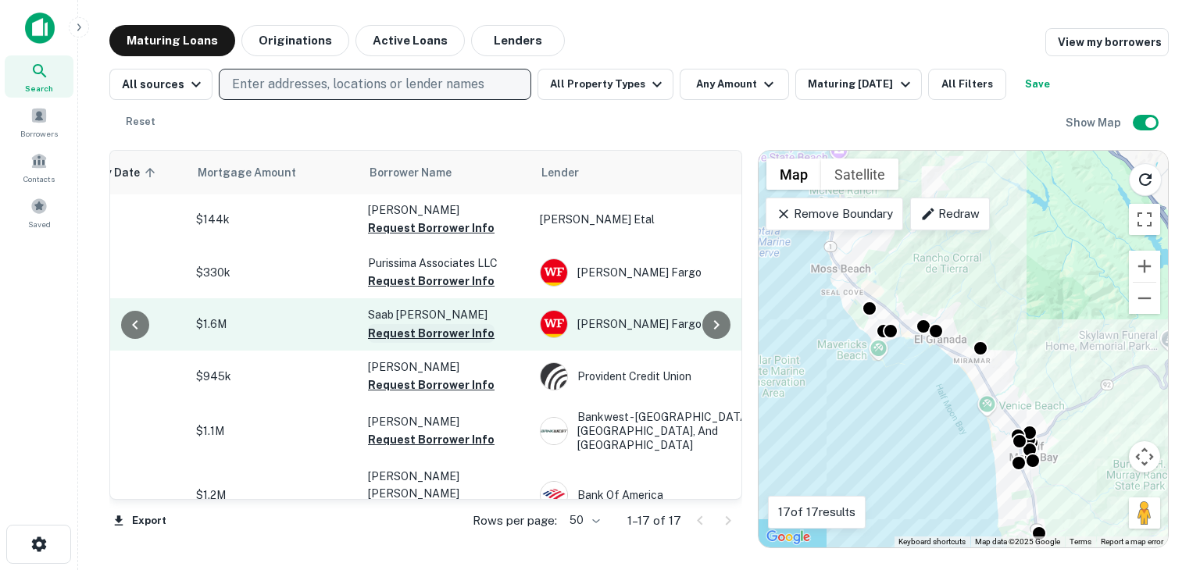
click at [453, 341] on button "Request Borrower Info" at bounding box center [431, 333] width 127 height 19
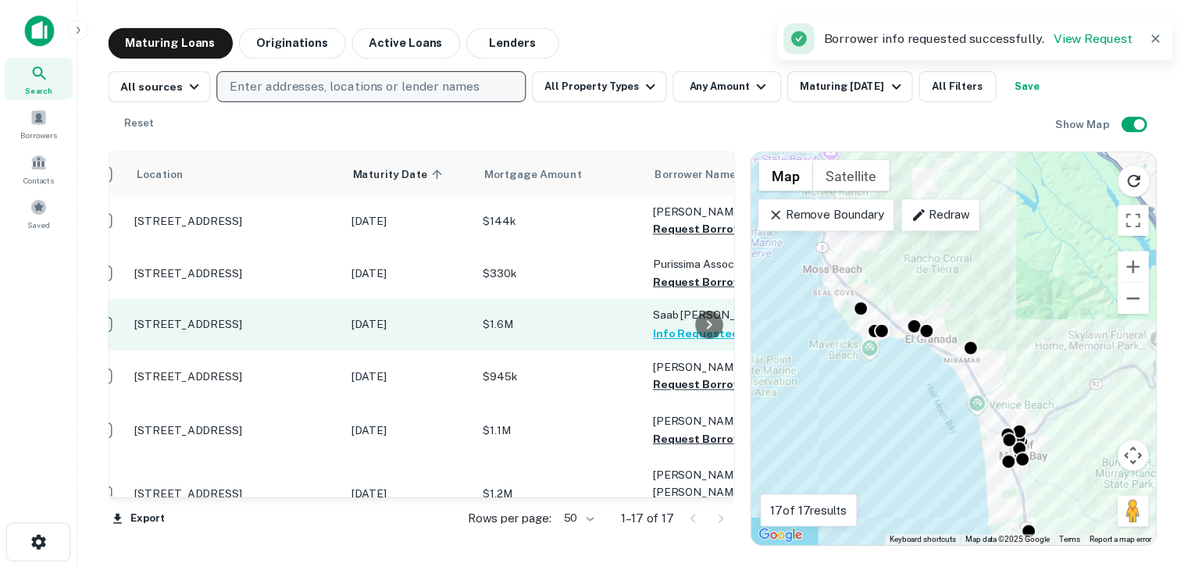
scroll to position [123, 0]
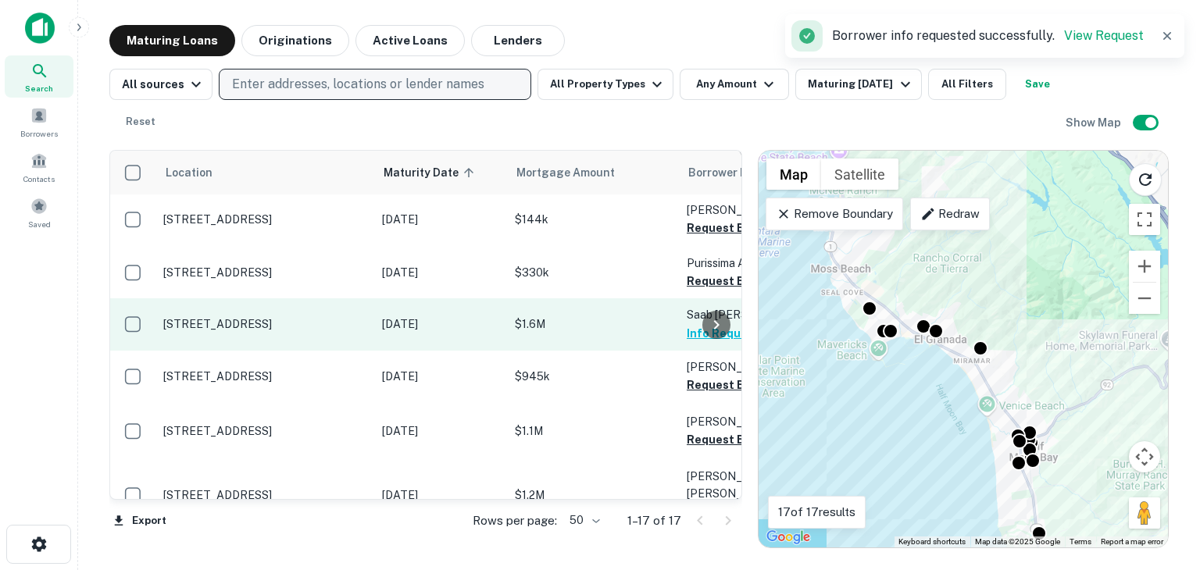
click at [203, 331] on p "[STREET_ADDRESS]" at bounding box center [264, 324] width 203 height 14
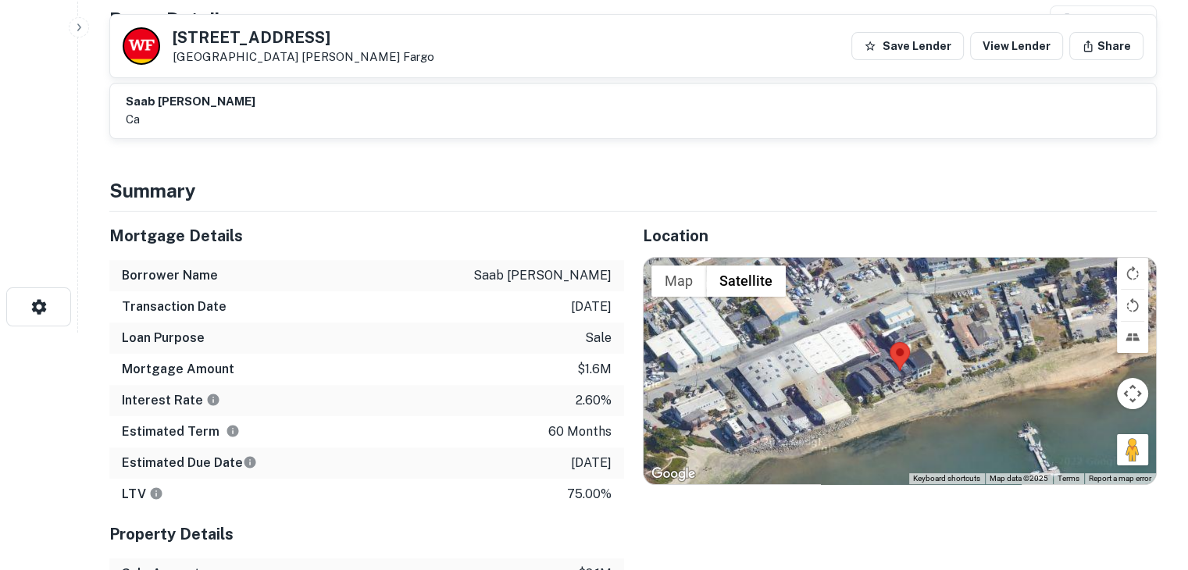
scroll to position [236, 0]
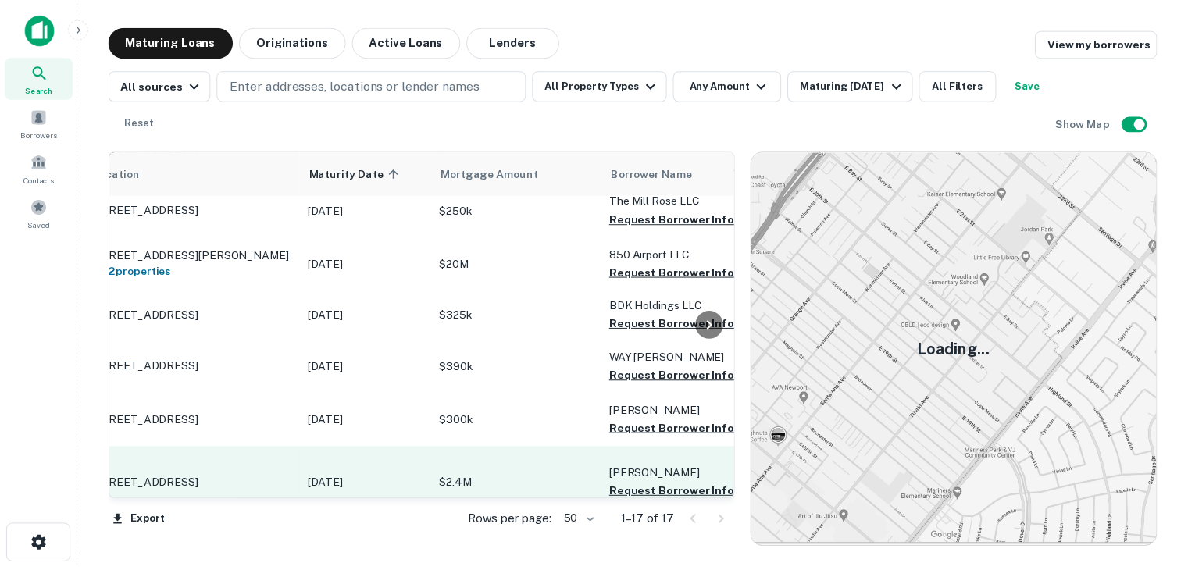
scroll to position [629, 0]
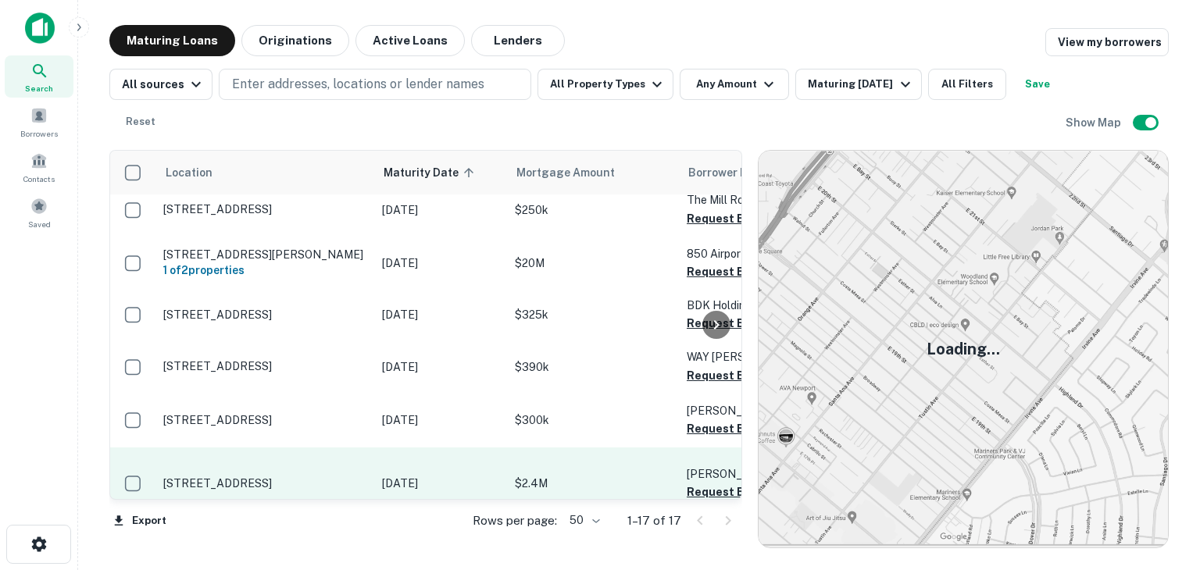
click at [250, 476] on p "[STREET_ADDRESS]" at bounding box center [264, 483] width 203 height 14
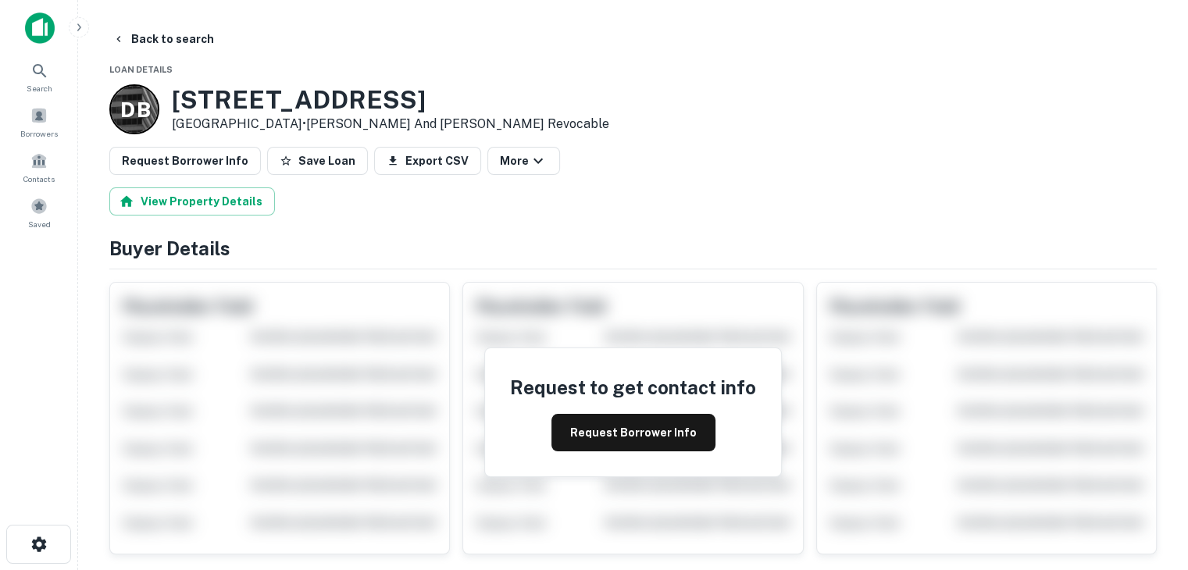
scroll to position [8, 0]
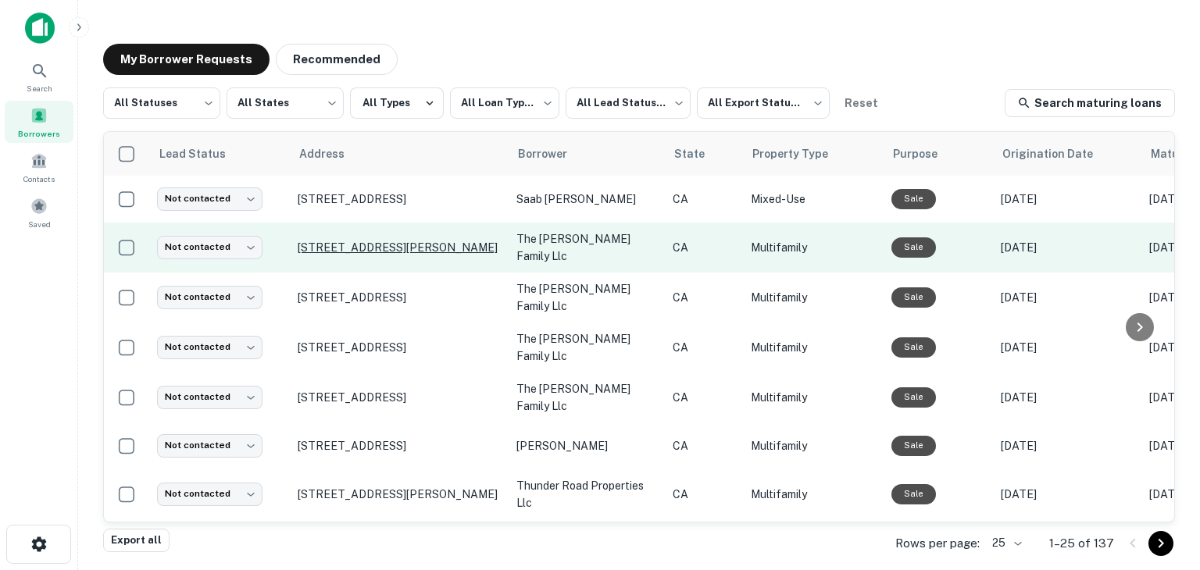
click at [345, 250] on p "[STREET_ADDRESS][PERSON_NAME]" at bounding box center [399, 248] width 203 height 14
